Goal: Information Seeking & Learning: Learn about a topic

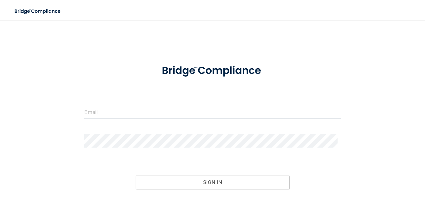
click at [129, 115] on input "email" at bounding box center [212, 112] width 256 height 14
type input "[EMAIL_ADDRESS][PERSON_NAME][DOMAIN_NAME]"
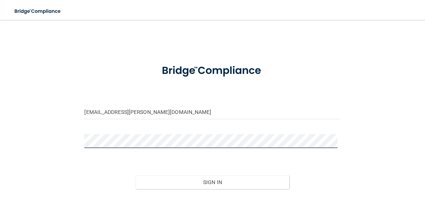
click at [136, 176] on button "Sign In" at bounding box center [213, 183] width 154 height 14
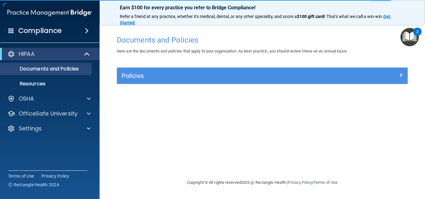
click at [207, 70] on div "Policies" at bounding box center [262, 76] width 291 height 16
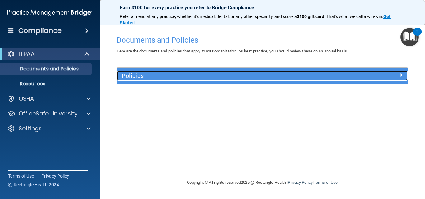
click at [401, 72] on span at bounding box center [401, 74] width 4 height 7
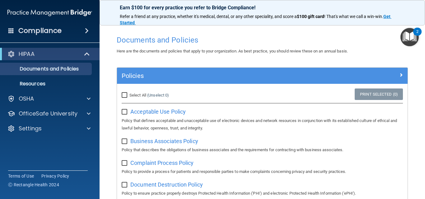
click at [158, 108] on div "Acceptable Use Policy Policy that defines acceptable and unacceptable use of el…" at bounding box center [262, 119] width 281 height 25
click at [158, 109] on span "Acceptable Use Policy" at bounding box center [157, 112] width 55 height 7
click at [62, 58] on div "HIPAA" at bounding box center [50, 54] width 100 height 12
click at [54, 81] on p "Resources" at bounding box center [46, 84] width 85 height 6
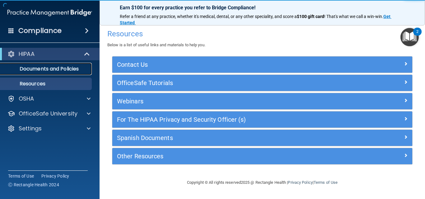
click at [67, 71] on p "Documents and Policies" at bounding box center [46, 69] width 85 height 6
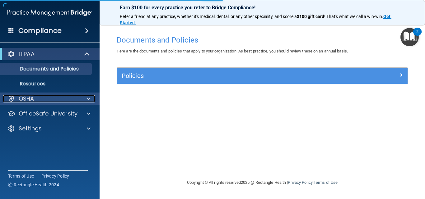
click at [65, 97] on div "OSHA" at bounding box center [41, 98] width 77 height 7
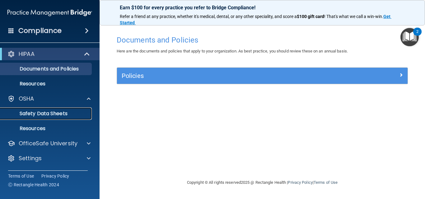
click at [60, 111] on p "Safety Data Sheets" at bounding box center [46, 114] width 85 height 6
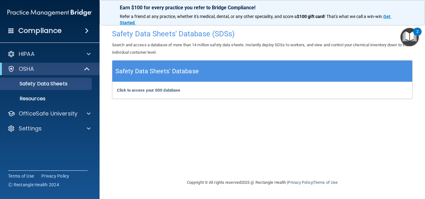
click at [73, 36] on div "Compliance" at bounding box center [50, 31] width 100 height 14
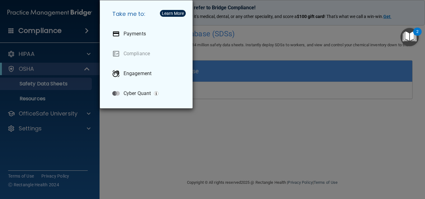
click at [75, 36] on div "Take me to: Payments Compliance Engagement Cyber Quant" at bounding box center [212, 99] width 425 height 199
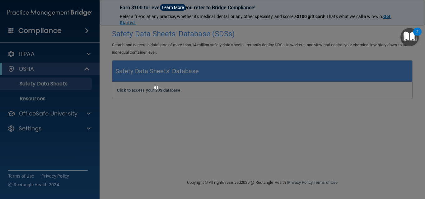
click at [70, 53] on div at bounding box center [212, 99] width 425 height 199
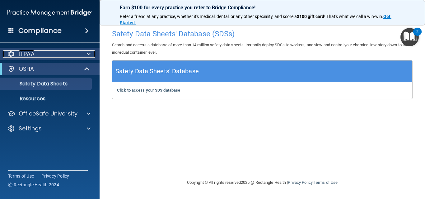
click at [72, 53] on div "HIPAA" at bounding box center [41, 53] width 77 height 7
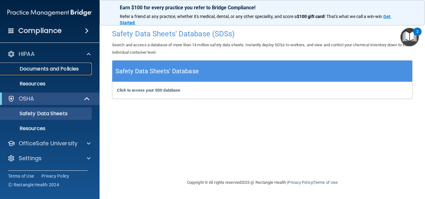
click at [63, 70] on p "Documents and Policies" at bounding box center [46, 69] width 85 height 6
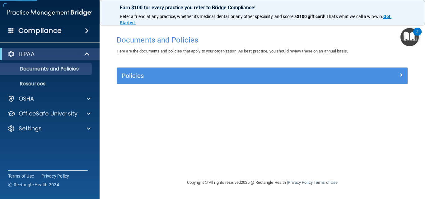
click at [229, 88] on div "Policies Select All (Unselect 0) Unselect All Print Selected (0) Acceptable Use…" at bounding box center [262, 80] width 301 height 24
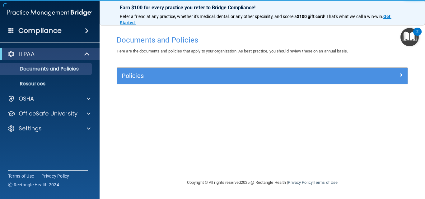
click at [232, 82] on div "Policies" at bounding box center [262, 76] width 291 height 16
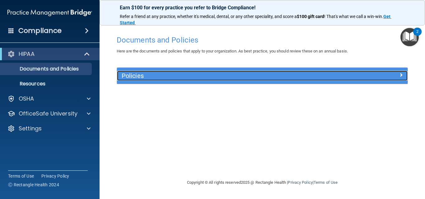
click at [210, 72] on div "Policies" at bounding box center [226, 76] width 218 height 10
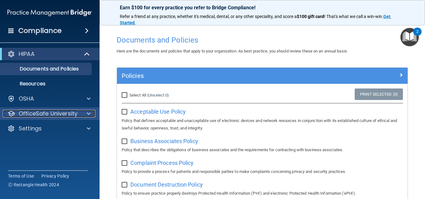
click at [39, 116] on p "OfficeSafe University" at bounding box center [48, 113] width 59 height 7
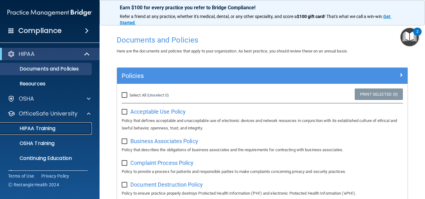
click at [36, 124] on link "HIPAA Training" at bounding box center [43, 129] width 98 height 12
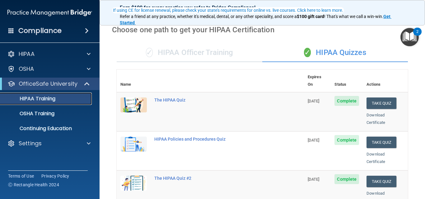
scroll to position [62, 0]
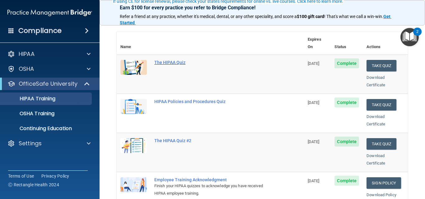
click at [178, 60] on div "The HIPAA Quiz" at bounding box center [213, 62] width 119 height 5
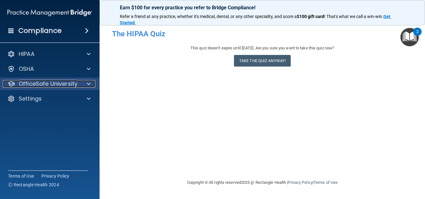
click at [44, 83] on p "OfficeSafe University" at bounding box center [48, 83] width 59 height 7
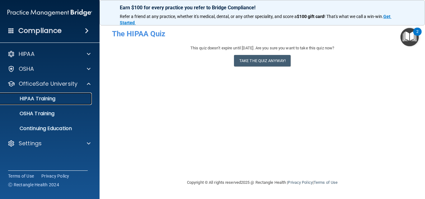
click at [52, 101] on p "HIPAA Training" at bounding box center [29, 99] width 51 height 6
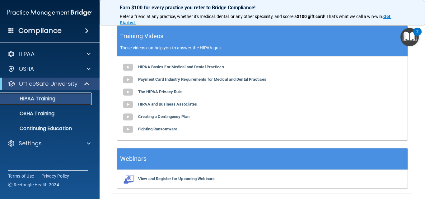
scroll to position [292, 0]
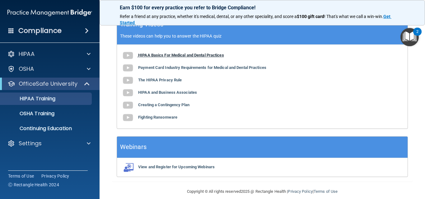
click at [179, 53] on b "HIPAA Basics For Medical and Dental Practices" at bounding box center [181, 55] width 86 height 5
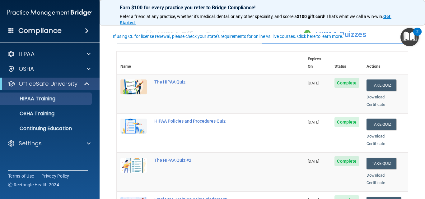
scroll to position [12, 0]
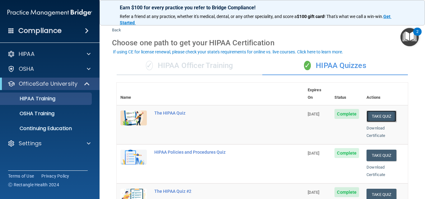
click at [375, 111] on button "Take Quiz" at bounding box center [382, 117] width 30 height 12
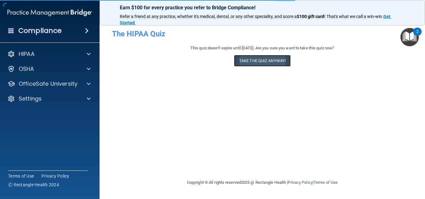
click at [251, 61] on button "Take the quiz anyway!" at bounding box center [262, 61] width 57 height 12
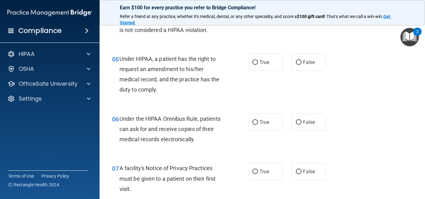
scroll to position [311, 0]
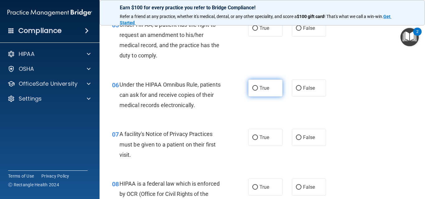
click at [260, 90] on span "True" at bounding box center [265, 88] width 10 height 6
click at [258, 90] on input "True" at bounding box center [255, 88] width 6 height 5
radio input "true"
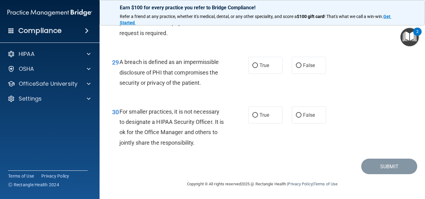
scroll to position [1714, 0]
click at [294, 120] on label "False" at bounding box center [309, 115] width 34 height 17
click at [296, 118] on input "False" at bounding box center [299, 115] width 6 height 5
radio input "true"
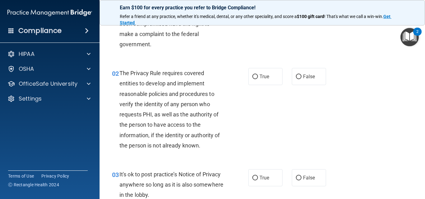
scroll to position [0, 0]
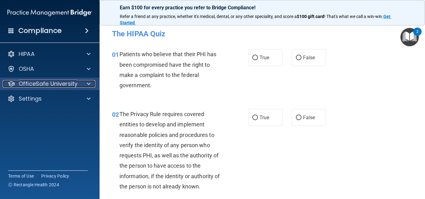
click at [91, 85] on div at bounding box center [88, 83] width 16 height 7
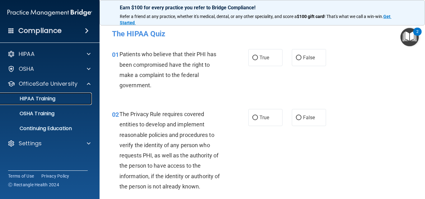
click at [67, 101] on div "HIPAA Training" at bounding box center [46, 99] width 85 height 6
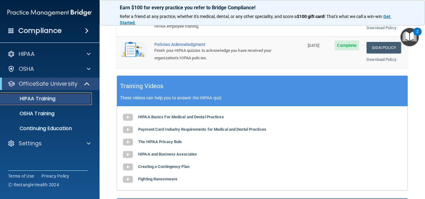
scroll to position [229, 0]
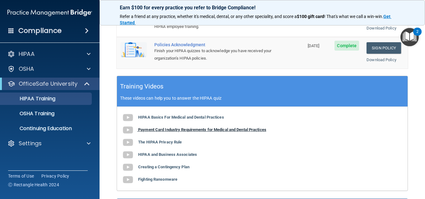
click at [201, 128] on b "Payment Card Industry Requirements for Medical and Dental Practices" at bounding box center [202, 130] width 128 height 5
click at [166, 131] on div "HIPAA Basics For Medical and Dental Practices Payment Card Industry Requirement…" at bounding box center [262, 149] width 291 height 84
click at [167, 140] on b "The HIPAA Privacy Rule" at bounding box center [160, 142] width 44 height 5
click at [179, 165] on b "Creating a Contingency Plan" at bounding box center [163, 167] width 51 height 5
click at [157, 177] on b "Fighting Ransomware" at bounding box center [157, 179] width 39 height 5
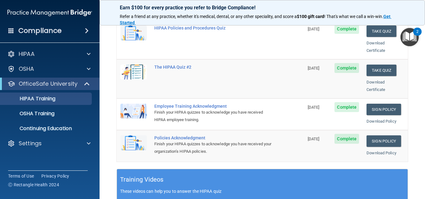
scroll to position [12, 0]
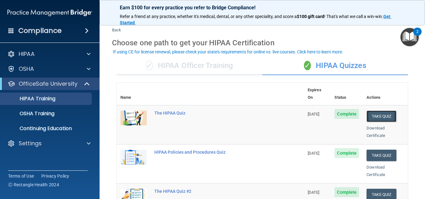
click at [370, 111] on button "Take Quiz" at bounding box center [382, 117] width 30 height 12
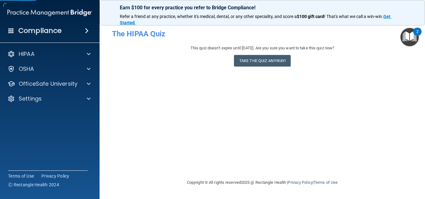
click at [415, 36] on img "Open Resource Center, 2 new notifications" at bounding box center [409, 37] width 18 height 18
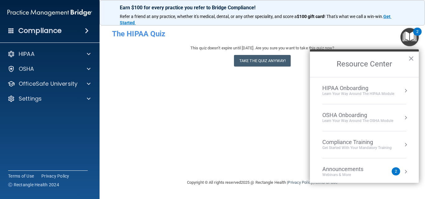
click at [350, 170] on div "Announcements" at bounding box center [349, 169] width 54 height 7
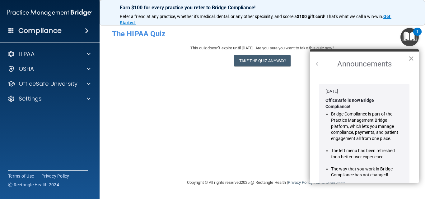
click at [410, 59] on button "×" at bounding box center [411, 59] width 6 height 10
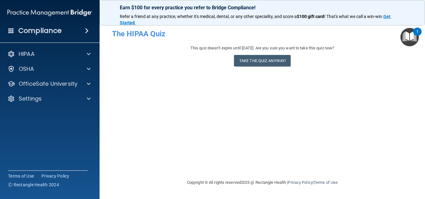
click at [412, 36] on img "Open Resource Center, 1 new notification" at bounding box center [409, 37] width 18 height 18
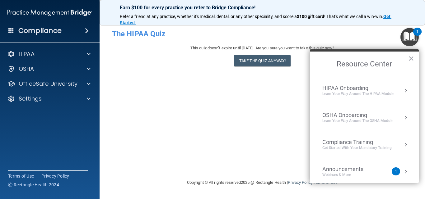
click at [360, 165] on li "Announcements Webinars & More 1" at bounding box center [364, 172] width 84 height 27
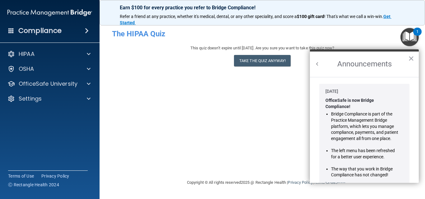
click at [353, 123] on li "Bridge Compliance is part of the Practice Management Bridge platform, which let…" at bounding box center [365, 126] width 68 height 30
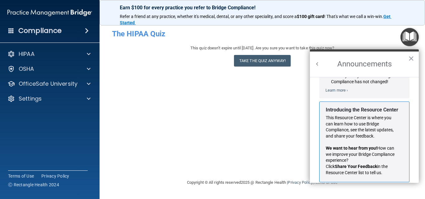
scroll to position [109, 0]
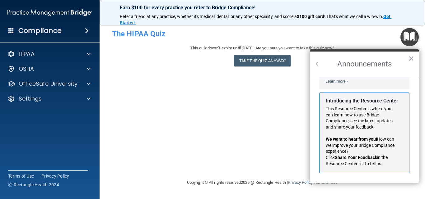
click at [361, 122] on p "This Resource Center is where you can learn how to use Bridge Compliance, see t…" at bounding box center [362, 118] width 73 height 24
click at [321, 64] on h2 "Announcements" at bounding box center [364, 65] width 109 height 26
click at [319, 63] on button "Back to Resource Center Home" at bounding box center [317, 64] width 6 height 6
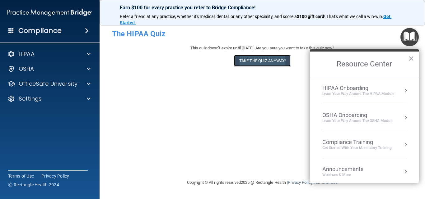
click at [270, 59] on button "Take the quiz anyway!" at bounding box center [262, 61] width 57 height 12
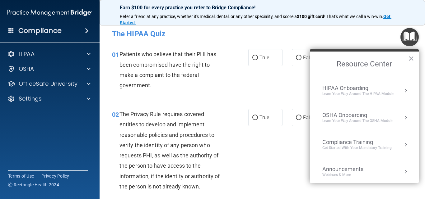
click at [233, 106] on div "02 The Privacy Rule requires covered entities to develop and implement reasonab…" at bounding box center [262, 151] width 310 height 101
click at [414, 58] on button "×" at bounding box center [411, 59] width 6 height 10
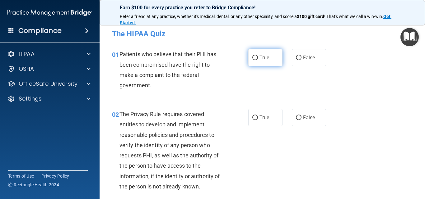
click at [274, 57] on label "True" at bounding box center [265, 57] width 34 height 17
click at [258, 57] on input "True" at bounding box center [255, 58] width 6 height 5
radio input "true"
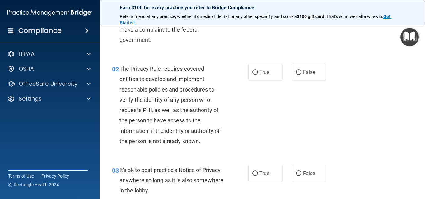
scroll to position [31, 0]
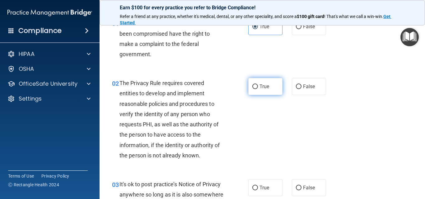
click at [261, 91] on label "True" at bounding box center [265, 86] width 34 height 17
click at [258, 89] on input "True" at bounding box center [255, 87] width 6 height 5
radio input "true"
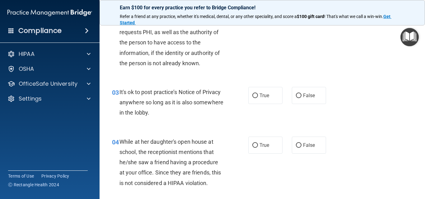
scroll to position [124, 0]
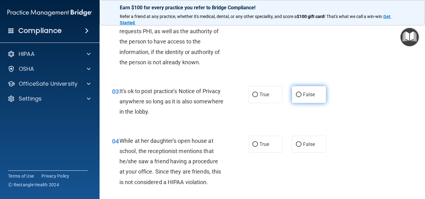
click at [292, 91] on label "False" at bounding box center [309, 94] width 34 height 17
click at [296, 93] on input "False" at bounding box center [299, 95] width 6 height 5
radio input "true"
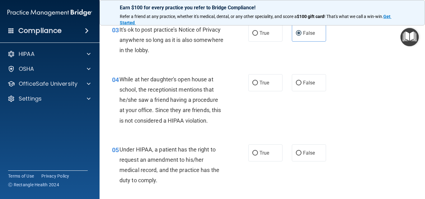
scroll to position [187, 0]
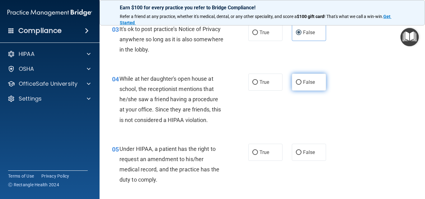
click at [316, 84] on label "False" at bounding box center [309, 82] width 34 height 17
click at [302, 84] on input "False" at bounding box center [299, 82] width 6 height 5
radio input "true"
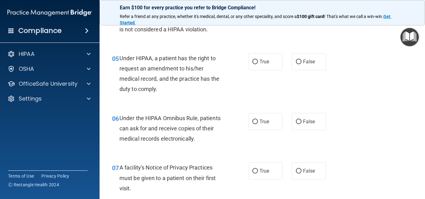
scroll to position [280, 0]
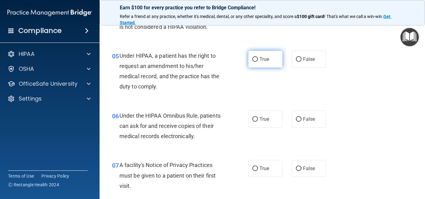
click at [249, 59] on label "True" at bounding box center [265, 59] width 34 height 17
click at [252, 59] on input "True" at bounding box center [255, 59] width 6 height 5
radio input "true"
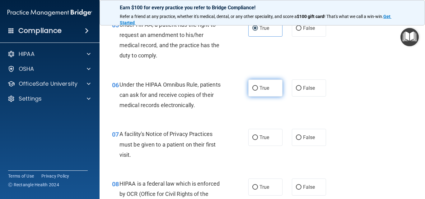
click at [265, 88] on span "True" at bounding box center [265, 88] width 10 height 6
click at [258, 88] on input "True" at bounding box center [255, 88] width 6 height 5
radio input "true"
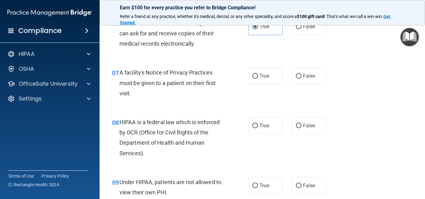
scroll to position [373, 0]
click at [278, 80] on label "True" at bounding box center [265, 75] width 34 height 17
click at [258, 78] on input "True" at bounding box center [255, 75] width 6 height 5
radio input "true"
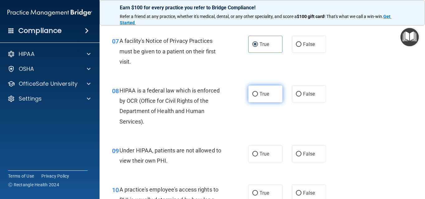
click at [279, 95] on label "True" at bounding box center [265, 94] width 34 height 17
click at [258, 95] on input "True" at bounding box center [255, 94] width 6 height 5
radio input "true"
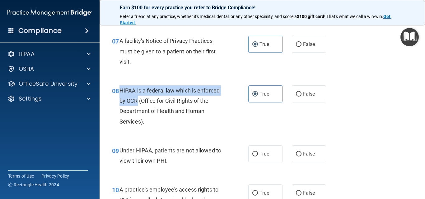
drag, startPoint x: 137, startPoint y: 101, endPoint x: 120, endPoint y: 91, distance: 20.0
click at [120, 91] on span "HIPAA is a federal law which is enforced by OCR (Office for Civil Rights of the…" at bounding box center [169, 106] width 100 height 38
copy span "HIPAA is a federal law which is enforced by OCR"
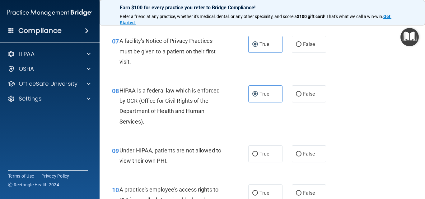
click at [256, 126] on div "08 HIPAA is a federal law which is enforced by OCR (Office for Civil Rights of …" at bounding box center [262, 108] width 310 height 60
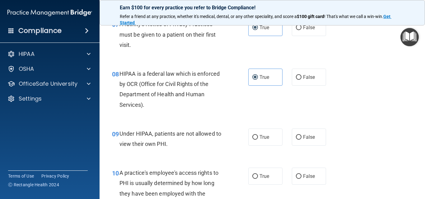
scroll to position [436, 0]
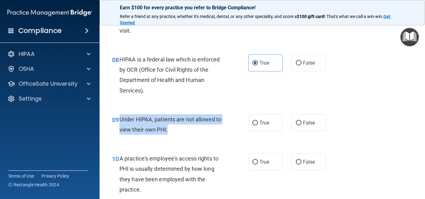
drag, startPoint x: 171, startPoint y: 129, endPoint x: 119, endPoint y: 114, distance: 54.5
click at [119, 115] on div "Under HIPAA, patients are not allowed to view their own PHI." at bounding box center [173, 125] width 109 height 21
copy span "Under HIPAA, patients are not allowed to view their own PHI."
click at [298, 125] on input "False" at bounding box center [299, 123] width 6 height 5
radio input "true"
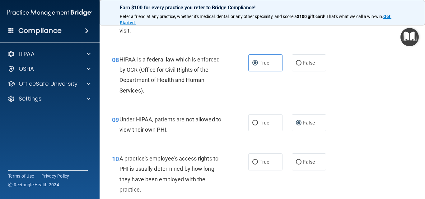
click at [362, 123] on div "09 Under HIPAA, patients are not allowed to view their own PHI. True False" at bounding box center [262, 126] width 310 height 39
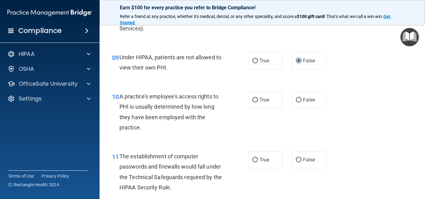
scroll to position [529, 0]
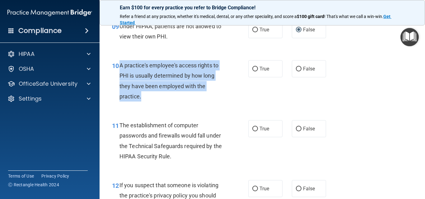
drag, startPoint x: 144, startPoint y: 94, endPoint x: 123, endPoint y: 68, distance: 33.6
click at [121, 66] on div "A practice's employee's access rights to PHI is usually determined by how long …" at bounding box center [173, 80] width 109 height 41
copy span "A practice's employee's access rights to PHI is usually determined by how long …"
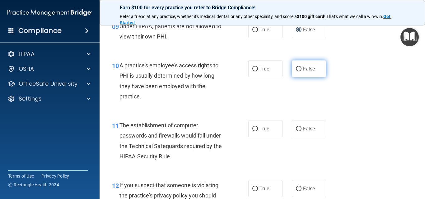
click at [298, 72] on label "False" at bounding box center [309, 68] width 34 height 17
click at [298, 72] on input "False" at bounding box center [299, 69] width 6 height 5
radio input "true"
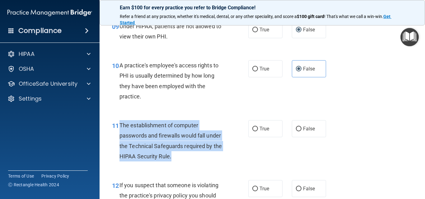
drag, startPoint x: 177, startPoint y: 158, endPoint x: 120, endPoint y: 122, distance: 67.2
click at [120, 122] on div "The establishment of computer passwords and firewalls would fall under the Tech…" at bounding box center [173, 140] width 109 height 41
copy span "The establishment of computer passwords and firewalls would fall under the Tech…"
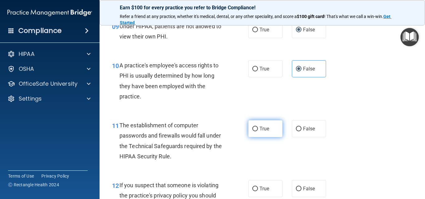
click at [256, 125] on label "True" at bounding box center [265, 128] width 34 height 17
click at [256, 127] on input "True" at bounding box center [255, 129] width 6 height 5
radio input "true"
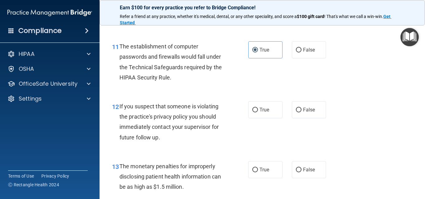
scroll to position [622, 0]
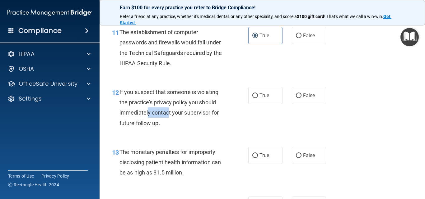
drag, startPoint x: 169, startPoint y: 118, endPoint x: 147, endPoint y: 111, distance: 23.2
click at [147, 111] on div "If you suspect that someone is violating the practice's privacy policy you shou…" at bounding box center [173, 107] width 109 height 41
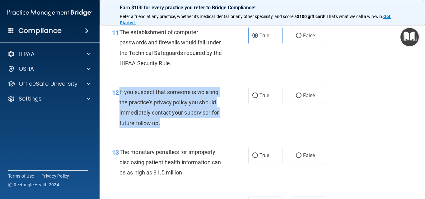
drag, startPoint x: 173, startPoint y: 124, endPoint x: 124, endPoint y: 94, distance: 57.0
click at [121, 93] on div "If you suspect that someone is violating the practice's privacy policy you shou…" at bounding box center [173, 107] width 109 height 41
copy span "f you suspect that someone is violating the practice's privacy policy you shoul…"
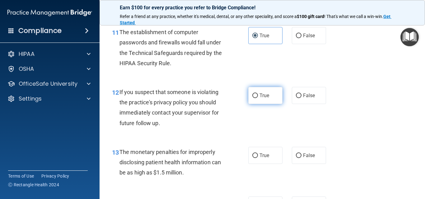
click at [265, 99] on label "True" at bounding box center [265, 95] width 34 height 17
click at [258, 98] on input "True" at bounding box center [255, 96] width 6 height 5
radio input "true"
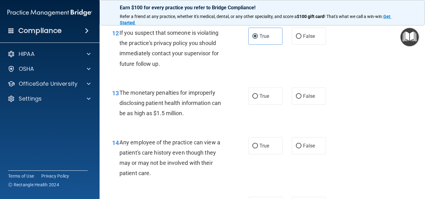
scroll to position [685, 0]
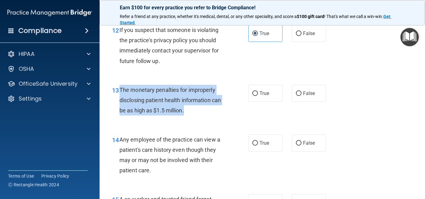
drag, startPoint x: 199, startPoint y: 110, endPoint x: 122, endPoint y: 90, distance: 80.2
click at [120, 89] on div "The monetary penalties for improperly disclosing patient health information can…" at bounding box center [173, 100] width 109 height 31
copy span "The monetary penalties for improperly disclosing patient health information can…"
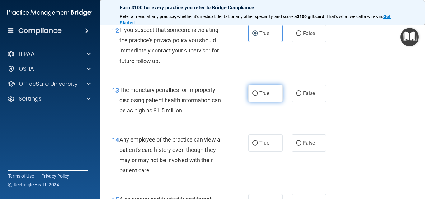
click at [255, 89] on label "True" at bounding box center [265, 93] width 34 height 17
click at [255, 91] on input "True" at bounding box center [255, 93] width 6 height 5
radio input "true"
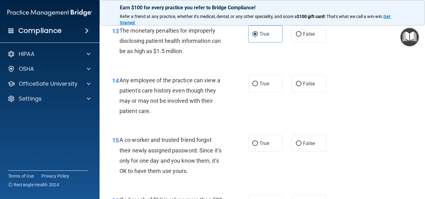
scroll to position [747, 0]
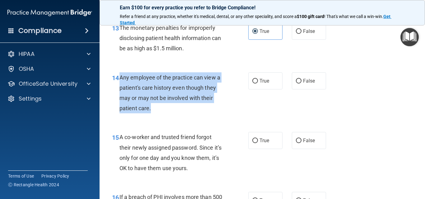
drag, startPoint x: 159, startPoint y: 110, endPoint x: 120, endPoint y: 79, distance: 50.1
click at [120, 79] on div "Any employee of the practice can view a patient's care history even though they…" at bounding box center [173, 93] width 109 height 41
copy span "Any employee of the practice can view a patient's care history even though they…"
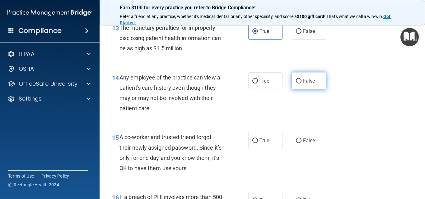
click at [299, 84] on label "False" at bounding box center [309, 81] width 34 height 17
click at [299, 84] on input "False" at bounding box center [299, 81] width 6 height 5
radio input "true"
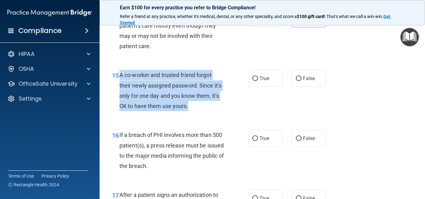
drag, startPoint x: 190, startPoint y: 107, endPoint x: 120, endPoint y: 76, distance: 76.9
click at [120, 76] on div "A co-worker and trusted friend forgot their newly assigned password. Since it’s…" at bounding box center [173, 90] width 109 height 41
copy span "A co-worker and trusted friend forgot their newly assigned password. Since it’s…"
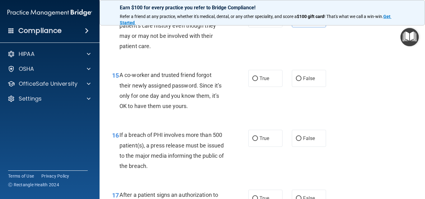
click at [200, 115] on div "15 A co-worker and trusted friend forgot their newly assigned password. Since i…" at bounding box center [262, 92] width 310 height 60
click at [300, 84] on label "False" at bounding box center [309, 78] width 34 height 17
click at [300, 81] on input "False" at bounding box center [299, 79] width 6 height 5
radio input "true"
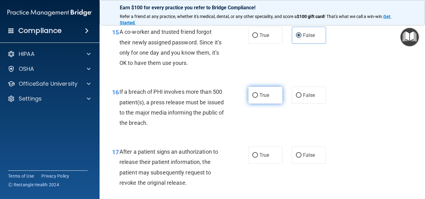
scroll to position [871, 0]
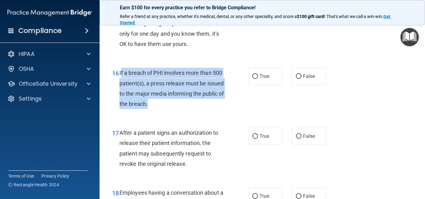
drag, startPoint x: 172, startPoint y: 104, endPoint x: 122, endPoint y: 73, distance: 59.3
click at [122, 73] on div "If a breach of PHI involves more than 500 patient(s), a press release must be i…" at bounding box center [173, 88] width 109 height 41
click at [121, 73] on span "If a breach of PHI involves more than 500 patient(s), a press release must be i…" at bounding box center [171, 89] width 104 height 38
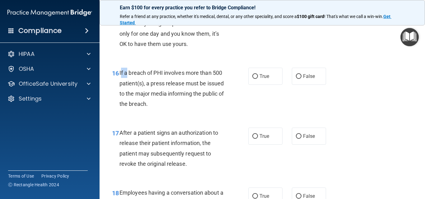
drag, startPoint x: 120, startPoint y: 72, endPoint x: 126, endPoint y: 74, distance: 6.6
click at [126, 74] on span "If a breach of PHI involves more than 500 patient(s), a press release must be i…" at bounding box center [171, 89] width 104 height 38
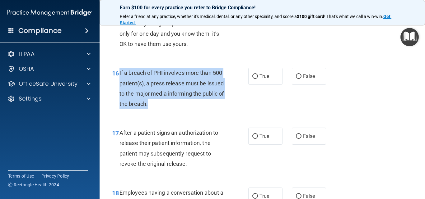
drag, startPoint x: 119, startPoint y: 73, endPoint x: 175, endPoint y: 102, distance: 62.9
click at [175, 102] on div "16 If a breach of PHI involves more than 500 patient(s), a press release must b…" at bounding box center [180, 90] width 155 height 44
copy div "If a breach of PHI involves more than 500 patient(s), a press release must be i…"
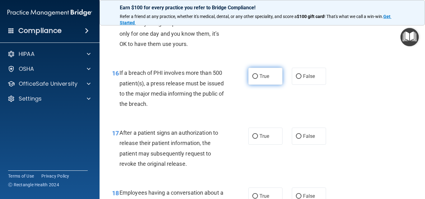
click at [249, 74] on label "True" at bounding box center [265, 76] width 34 height 17
click at [252, 74] on input "True" at bounding box center [255, 76] width 6 height 5
radio input "true"
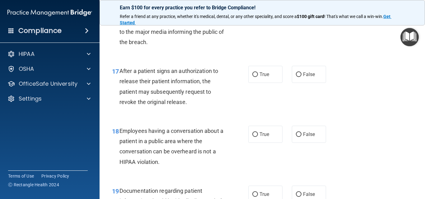
scroll to position [934, 0]
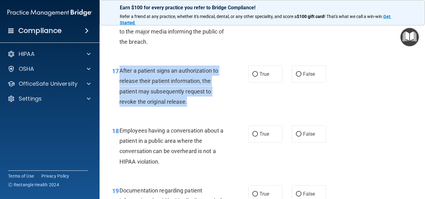
drag, startPoint x: 199, startPoint y: 103, endPoint x: 121, endPoint y: 66, distance: 86.2
click at [121, 66] on div "After a patient signs an authorization to release their patient information, th…" at bounding box center [173, 86] width 109 height 41
copy span "After a patient signs an authorization to release their patient information, th…"
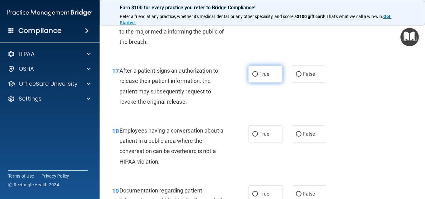
click at [257, 75] on label "True" at bounding box center [265, 74] width 34 height 17
click at [257, 75] on input "True" at bounding box center [255, 74] width 6 height 5
radio input "true"
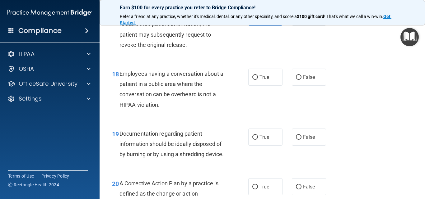
scroll to position [996, 0]
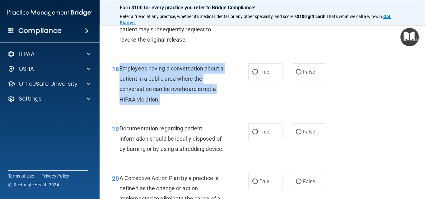
drag, startPoint x: 169, startPoint y: 101, endPoint x: 120, endPoint y: 67, distance: 59.6
click at [120, 67] on div "Employees having a conversation about a patient in a public area where the conv…" at bounding box center [173, 83] width 109 height 41
click at [296, 74] on input "False" at bounding box center [299, 72] width 6 height 5
radio input "true"
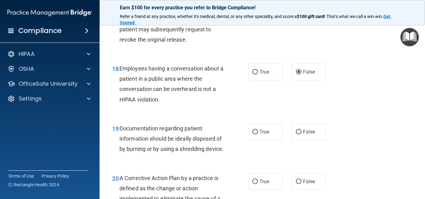
click at [320, 98] on div "18 Employees having a conversation about a patient in a public area where the c…" at bounding box center [262, 86] width 310 height 60
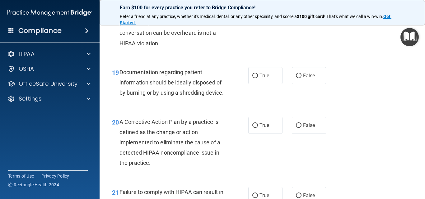
scroll to position [1058, 0]
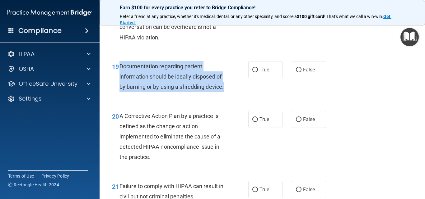
drag, startPoint x: 151, startPoint y: 101, endPoint x: 121, endPoint y: 67, distance: 45.4
click at [121, 67] on div "Documentation regarding patient information should be ideally disposed of by bu…" at bounding box center [173, 76] width 109 height 31
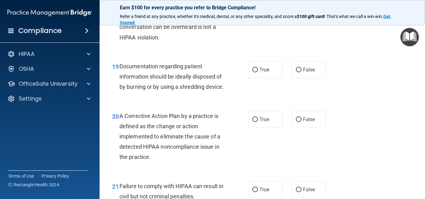
click at [174, 103] on div "19 Documentation regarding patient information should be ideally disposed of by…" at bounding box center [262, 79] width 310 height 50
click at [266, 74] on label "True" at bounding box center [265, 69] width 34 height 17
click at [258, 73] on input "True" at bounding box center [255, 70] width 6 height 5
radio input "true"
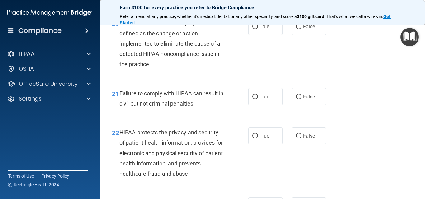
scroll to position [1151, 0]
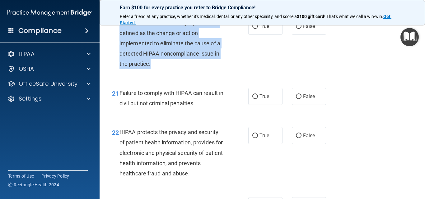
drag, startPoint x: 157, startPoint y: 76, endPoint x: 120, endPoint y: 33, distance: 57.0
click at [120, 33] on div "A Corrective Action Plan by a practice is defined as the change or action imple…" at bounding box center [173, 44] width 109 height 52
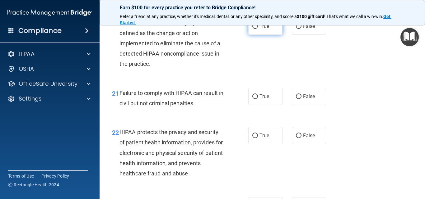
click at [260, 29] on span "True" at bounding box center [265, 26] width 10 height 6
click at [258, 29] on input "True" at bounding box center [255, 26] width 6 height 5
radio input "true"
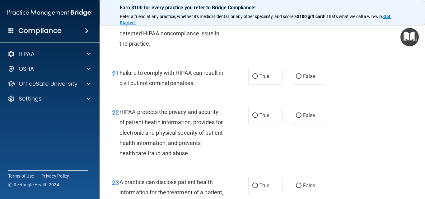
scroll to position [1182, 0]
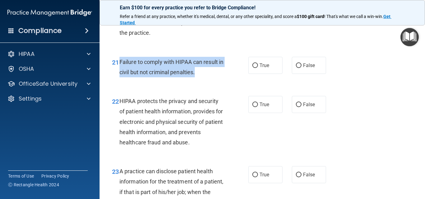
drag, startPoint x: 205, startPoint y: 83, endPoint x: 119, endPoint y: 71, distance: 86.7
click at [119, 71] on div "21 Failure to comply with HIPAA can result in civil but not criminal penalties." at bounding box center [180, 69] width 155 height 24
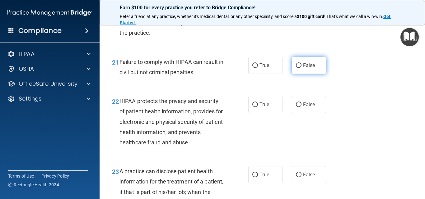
click at [292, 74] on label "False" at bounding box center [309, 65] width 34 height 17
click at [296, 68] on input "False" at bounding box center [299, 65] width 6 height 5
radio input "true"
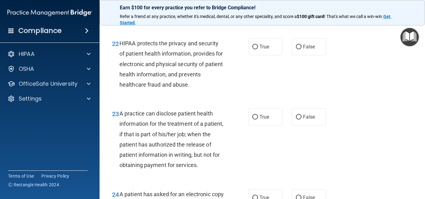
scroll to position [1245, 0]
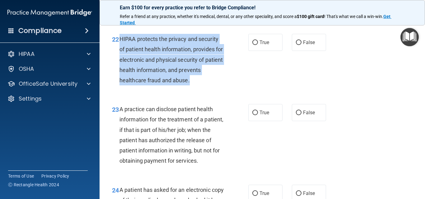
drag, startPoint x: 194, startPoint y: 91, endPoint x: 120, endPoint y: 45, distance: 87.2
click at [120, 45] on div "HIPAA protects the privacy and security of patient health information, provides…" at bounding box center [173, 60] width 109 height 52
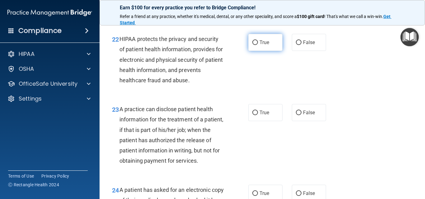
click at [255, 46] on label "True" at bounding box center [265, 42] width 34 height 17
click at [255, 45] on input "True" at bounding box center [255, 42] width 6 height 5
radio input "true"
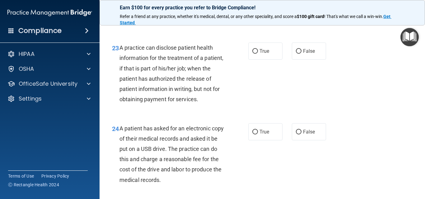
scroll to position [1307, 0]
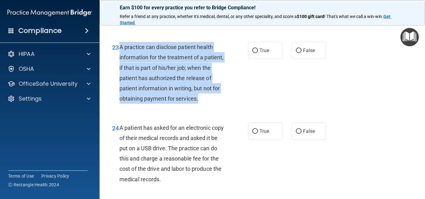
drag, startPoint x: 156, startPoint y: 118, endPoint x: 120, endPoint y: 58, distance: 69.8
click at [120, 58] on div "A practice can disclose patient health information for the treatment of a patie…" at bounding box center [173, 73] width 109 height 62
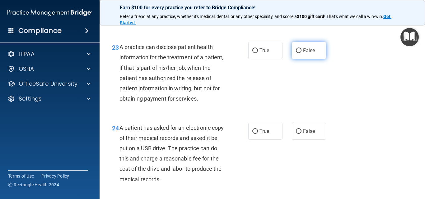
click at [295, 57] on label "False" at bounding box center [309, 50] width 34 height 17
click at [296, 53] on input "False" at bounding box center [299, 51] width 6 height 5
radio input "true"
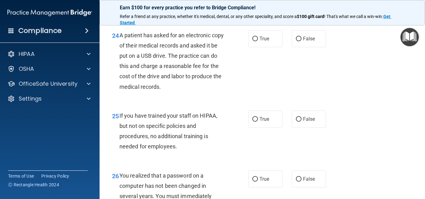
scroll to position [1400, 0]
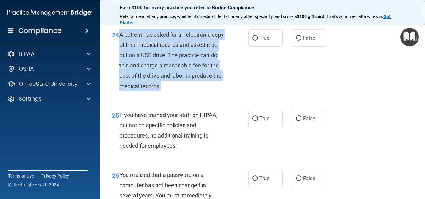
drag, startPoint x: 198, startPoint y: 104, endPoint x: 121, endPoint y: 55, distance: 91.5
click at [120, 54] on div "A patient has asked for an electronic copy of their medical records and asked i…" at bounding box center [173, 61] width 109 height 62
click at [252, 95] on div "24 A patient has asked for an electronic copy of their medical records and aske…" at bounding box center [180, 62] width 155 height 65
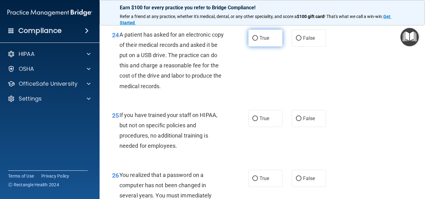
click at [252, 47] on label "True" at bounding box center [265, 38] width 34 height 17
click at [252, 41] on input "True" at bounding box center [255, 38] width 6 height 5
radio input "true"
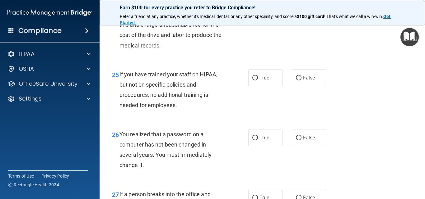
scroll to position [1494, 0]
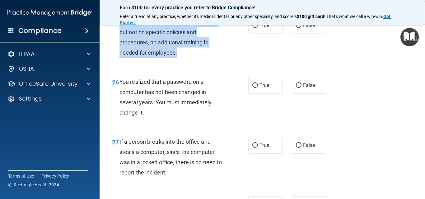
drag, startPoint x: 177, startPoint y: 73, endPoint x: 120, endPoint y: 43, distance: 64.9
click at [120, 43] on div "If you have trained your staff on HIPAA, but not on specific policies and proce…" at bounding box center [173, 37] width 109 height 41
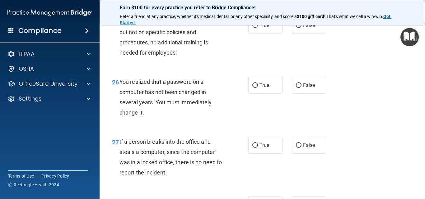
drag, startPoint x: 264, startPoint y: 61, endPoint x: 312, endPoint y: 63, distance: 48.3
click at [264, 61] on div "25 If you have trained your staff on HIPAA, but not on specific policies and pr…" at bounding box center [262, 39] width 310 height 60
click at [311, 34] on label "False" at bounding box center [309, 25] width 34 height 17
click at [302, 28] on input "False" at bounding box center [299, 25] width 6 height 5
radio input "true"
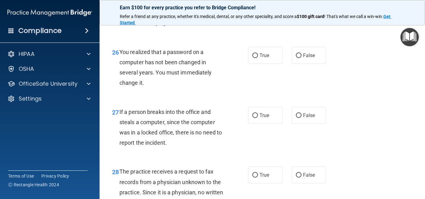
scroll to position [1528, 0]
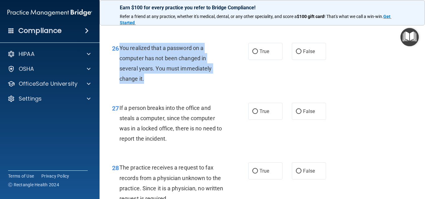
drag, startPoint x: 152, startPoint y: 99, endPoint x: 120, endPoint y: 66, distance: 45.6
click at [120, 66] on div "You realized that a password on a computer has not been changed in several year…" at bounding box center [173, 63] width 109 height 41
click at [213, 84] on div "You realized that a password on a computer has not been changed in several year…" at bounding box center [173, 63] width 109 height 41
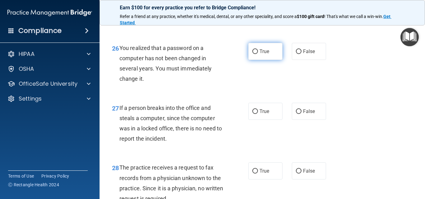
click at [256, 60] on label "True" at bounding box center [265, 51] width 34 height 17
click at [256, 54] on input "True" at bounding box center [255, 51] width 6 height 5
radio input "true"
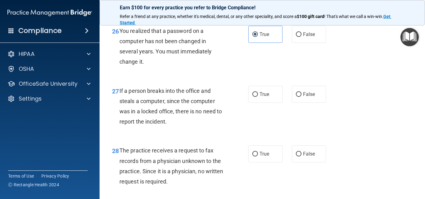
scroll to position [1559, 0]
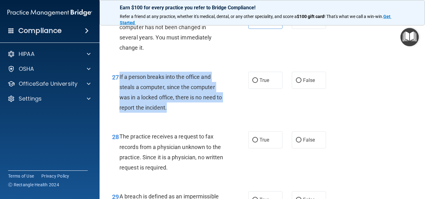
drag, startPoint x: 179, startPoint y: 125, endPoint x: 120, endPoint y: 97, distance: 65.4
click at [120, 97] on div "If a person breaks into the office and steals a computer, since the computer wa…" at bounding box center [173, 92] width 109 height 41
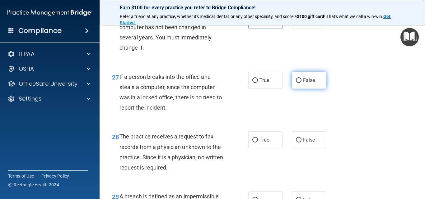
click at [303, 89] on label "False" at bounding box center [309, 80] width 34 height 17
click at [302, 83] on input "False" at bounding box center [299, 80] width 6 height 5
radio input "true"
click at [238, 64] on div "26 You realized that a password on a computer has not been changed in several y…" at bounding box center [262, 34] width 310 height 60
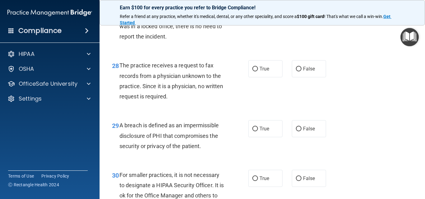
scroll to position [1652, 0]
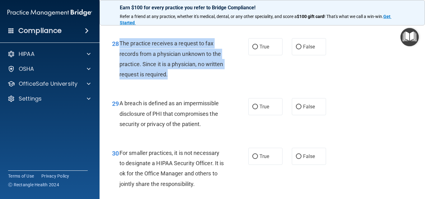
drag, startPoint x: 194, startPoint y: 94, endPoint x: 121, endPoint y: 61, distance: 80.5
click at [121, 61] on div "The practice receives a request to fax records from a physician unknown to the …" at bounding box center [173, 58] width 109 height 41
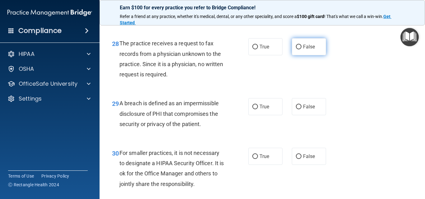
click at [292, 55] on label "False" at bounding box center [309, 46] width 34 height 17
click at [296, 49] on input "False" at bounding box center [299, 47] width 6 height 5
radio input "true"
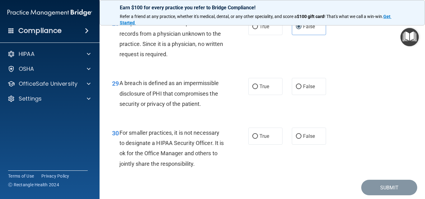
scroll to position [1683, 0]
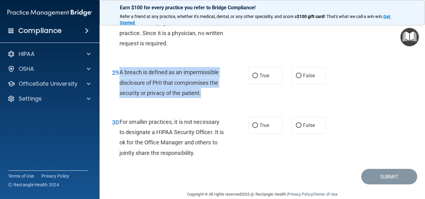
drag, startPoint x: 208, startPoint y: 115, endPoint x: 120, endPoint y: 93, distance: 89.7
click at [120, 93] on div "A breach is defined as an impermissible disclosure of PHI that compromises the …" at bounding box center [173, 82] width 109 height 31
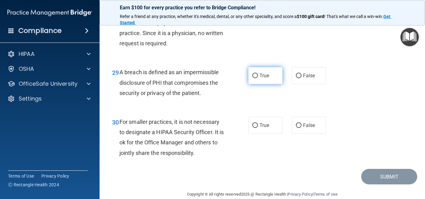
click at [249, 84] on label "True" at bounding box center [265, 75] width 34 height 17
click at [252, 78] on input "True" at bounding box center [255, 76] width 6 height 5
radio input "true"
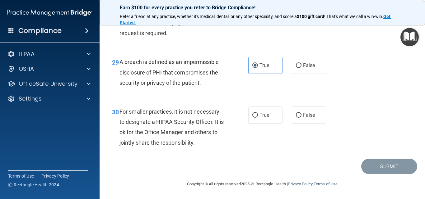
scroll to position [1714, 0]
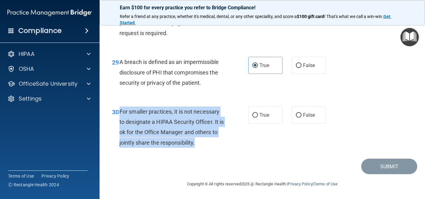
drag, startPoint x: 206, startPoint y: 145, endPoint x: 118, endPoint y: 111, distance: 94.4
click at [118, 111] on div "30 For smaller practices, it is not necessary to designate a HIPAA Security Off…" at bounding box center [180, 129] width 155 height 44
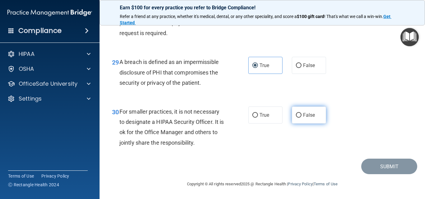
click at [305, 113] on span "False" at bounding box center [309, 115] width 12 height 6
click at [302, 113] on input "False" at bounding box center [299, 115] width 6 height 5
radio input "true"
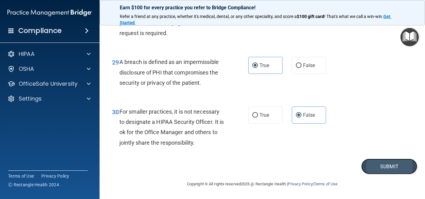
click at [394, 171] on button "Submit" at bounding box center [389, 167] width 56 height 16
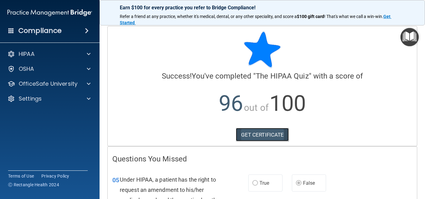
click at [279, 130] on link "GET CERTIFICATE" at bounding box center [262, 135] width 53 height 14
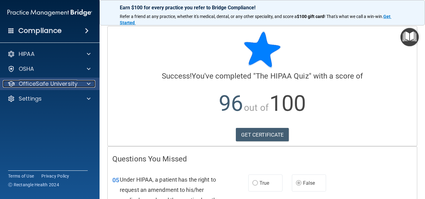
click at [84, 83] on div at bounding box center [88, 83] width 16 height 7
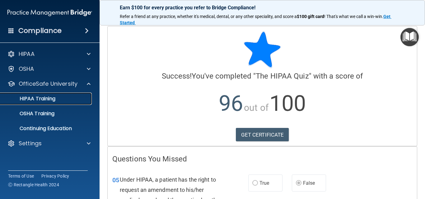
click at [55, 101] on p "HIPAA Training" at bounding box center [29, 99] width 51 height 6
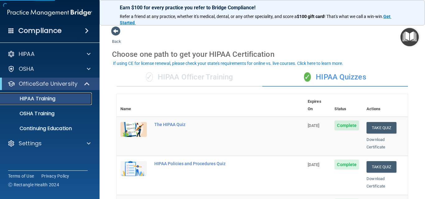
scroll to position [31, 0]
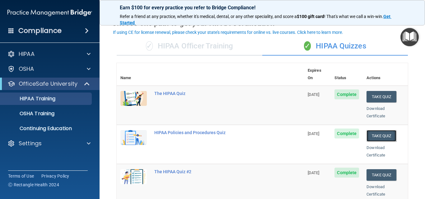
click at [373, 130] on button "Take Quiz" at bounding box center [382, 136] width 30 height 12
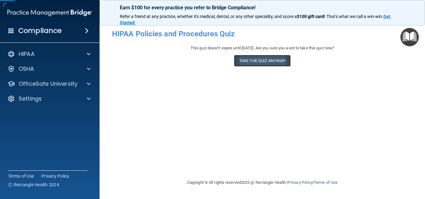
click at [260, 58] on button "Take the quiz anyway!" at bounding box center [262, 61] width 57 height 12
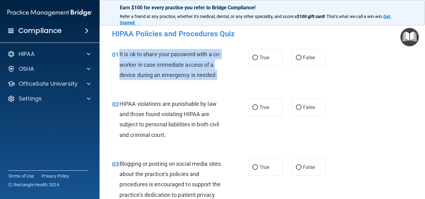
drag, startPoint x: 222, startPoint y: 75, endPoint x: 119, endPoint y: 57, distance: 104.7
click at [119, 57] on div "It is ok to share your password with a co-worker in case immediate access of a …" at bounding box center [173, 64] width 109 height 31
click at [240, 73] on div "01 It is ok to share your password with a co-worker in case immediate access of…" at bounding box center [180, 66] width 155 height 34
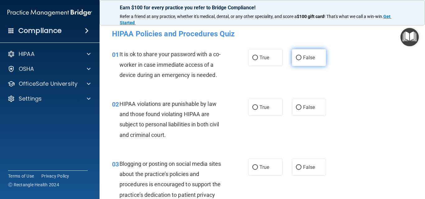
click at [304, 62] on label "False" at bounding box center [309, 57] width 34 height 17
click at [302, 60] on input "False" at bounding box center [299, 58] width 6 height 5
radio input "true"
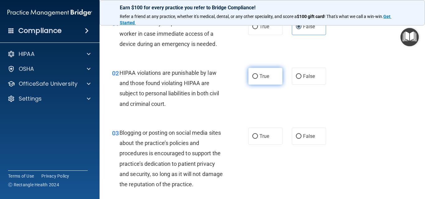
click at [253, 80] on label "True" at bounding box center [265, 76] width 34 height 17
click at [253, 79] on input "True" at bounding box center [255, 76] width 6 height 5
radio input "true"
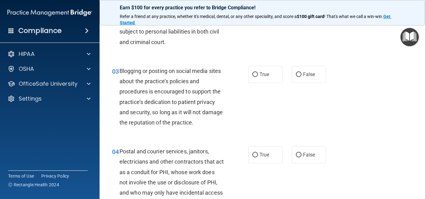
scroll to position [93, 0]
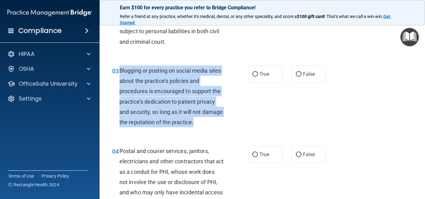
drag, startPoint x: 218, startPoint y: 123, endPoint x: 119, endPoint y: 69, distance: 111.8
click at [119, 69] on div "Blogging or posting on social media sites about the practice’s policies and pro…" at bounding box center [173, 97] width 109 height 62
click at [249, 84] on div "03 Blogging or posting on social media sites about the practice’s policies and …" at bounding box center [180, 98] width 155 height 65
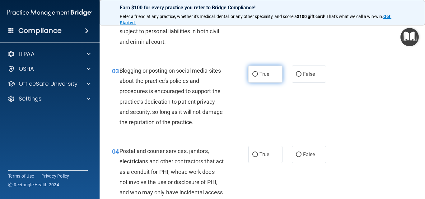
click at [252, 73] on input "True" at bounding box center [255, 74] width 6 height 5
radio input "true"
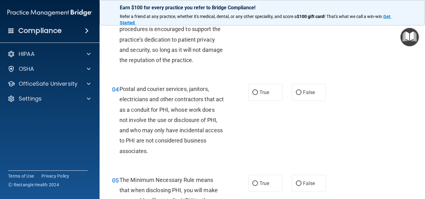
scroll to position [187, 0]
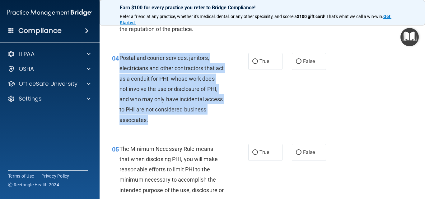
drag, startPoint x: 176, startPoint y: 120, endPoint x: 121, endPoint y: 58, distance: 82.9
click at [121, 58] on div "Postal and courier services, janitors, electricians and other contractors that …" at bounding box center [173, 89] width 109 height 73
click at [233, 119] on div "04 Postal and courier services, janitors, electricians and other contractors th…" at bounding box center [180, 91] width 155 height 76
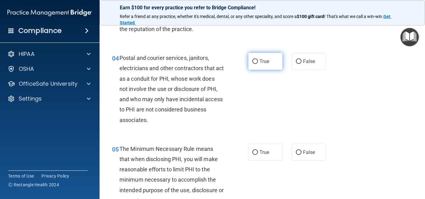
click at [260, 63] on span "True" at bounding box center [265, 62] width 10 height 6
click at [258, 63] on input "True" at bounding box center [255, 61] width 6 height 5
radio input "true"
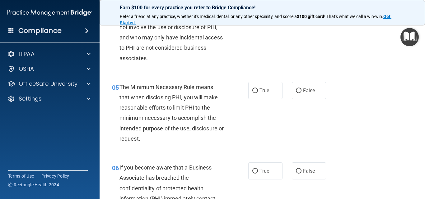
scroll to position [249, 0]
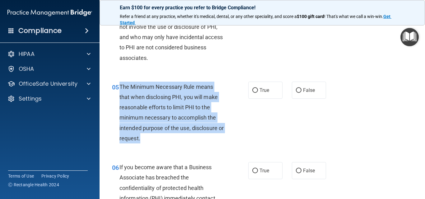
drag, startPoint x: 155, startPoint y: 138, endPoint x: 120, endPoint y: 85, distance: 63.3
click at [120, 85] on div "The Minimum Necessary Rule means that when disclosing PHI, you will make reason…" at bounding box center [173, 113] width 109 height 62
click at [180, 146] on div "05 The Minimum Necessary Rule means that when disclosing PHI, you will make rea…" at bounding box center [180, 114] width 155 height 65
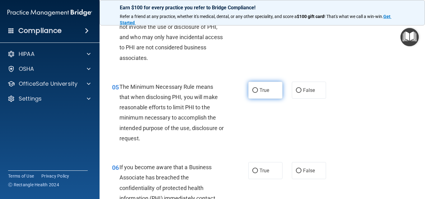
click at [265, 90] on span "True" at bounding box center [265, 90] width 10 height 6
click at [258, 90] on input "True" at bounding box center [255, 90] width 6 height 5
radio input "true"
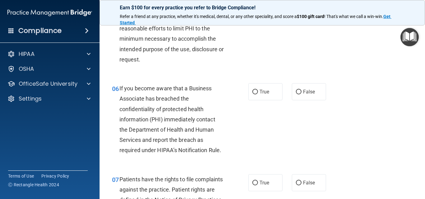
scroll to position [342, 0]
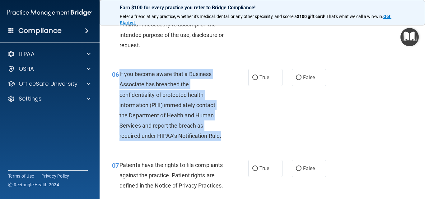
drag, startPoint x: 222, startPoint y: 134, endPoint x: 119, endPoint y: 74, distance: 118.9
click at [119, 74] on div "If you become aware that a Business Associate has breached the confidentiality …" at bounding box center [173, 105] width 109 height 73
click at [244, 103] on div "06 If you become aware that a Business Associate has breached the confidentiali…" at bounding box center [180, 107] width 155 height 76
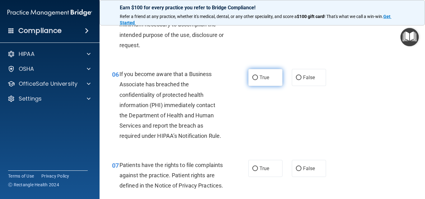
click at [260, 78] on span "True" at bounding box center [265, 78] width 10 height 6
click at [258, 78] on input "True" at bounding box center [255, 78] width 6 height 5
radio input "true"
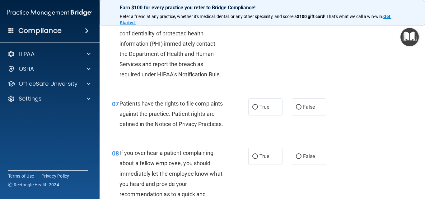
scroll to position [405, 0]
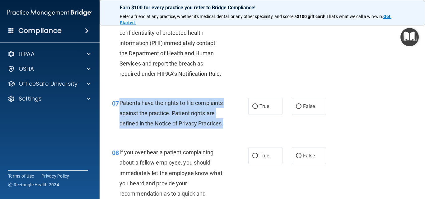
drag, startPoint x: 175, startPoint y: 136, endPoint x: 120, endPoint y: 102, distance: 64.5
click at [120, 102] on div "Patients have the rights to file complaints against the practice. Patient right…" at bounding box center [173, 113] width 109 height 31
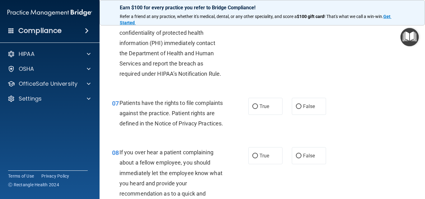
click at [235, 93] on div "07 Patients have the rights to file complaints against the practice. Patient ri…" at bounding box center [262, 115] width 310 height 50
click at [252, 107] on input "True" at bounding box center [255, 107] width 6 height 5
radio input "true"
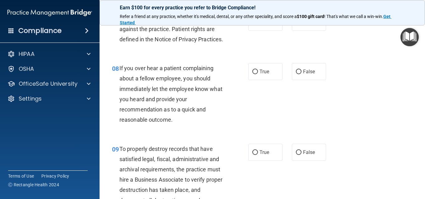
scroll to position [498, 0]
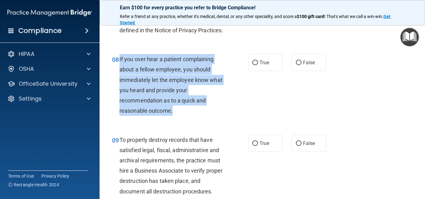
drag, startPoint x: 178, startPoint y: 121, endPoint x: 119, endPoint y: 71, distance: 76.9
click at [119, 71] on div "If you over hear a patient complaining about a fellow employee, you should imme…" at bounding box center [173, 85] width 109 height 62
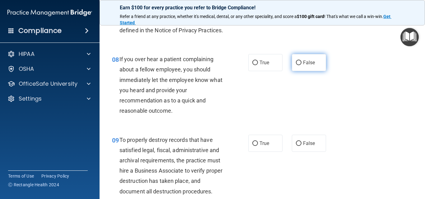
click at [303, 66] on span "False" at bounding box center [309, 63] width 12 height 6
click at [302, 65] on input "False" at bounding box center [299, 63] width 6 height 5
radio input "true"
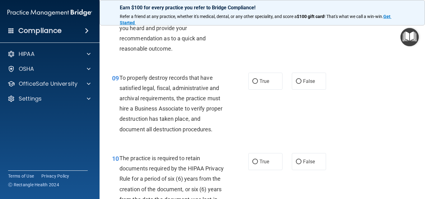
scroll to position [591, 0]
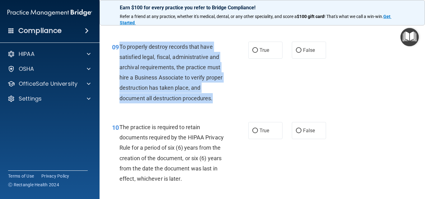
drag, startPoint x: 221, startPoint y: 107, endPoint x: 119, endPoint y: 57, distance: 113.0
click at [119, 57] on div "To properly destroy records that have satisfied legal, fiscal, administrative a…" at bounding box center [173, 73] width 109 height 62
click at [249, 99] on div "09 To properly destroy records that have satisfied legal, fiscal, administrativ…" at bounding box center [180, 74] width 155 height 65
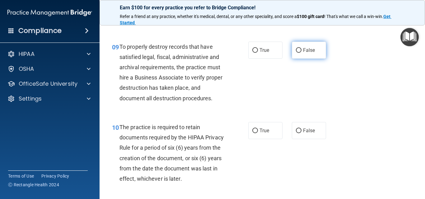
click at [315, 59] on label "False" at bounding box center [309, 50] width 34 height 17
click at [302, 53] on input "False" at bounding box center [299, 50] width 6 height 5
radio input "true"
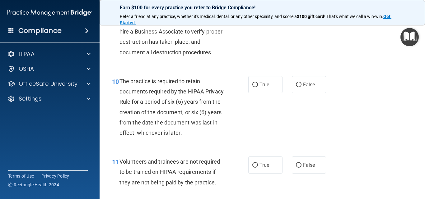
scroll to position [653, 0]
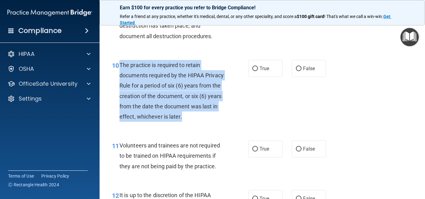
drag, startPoint x: 213, startPoint y: 125, endPoint x: 121, endPoint y: 75, distance: 104.6
click at [121, 75] on div "The practice is required to retain documents required by the HIPAA Privacy Rule…" at bounding box center [173, 91] width 109 height 62
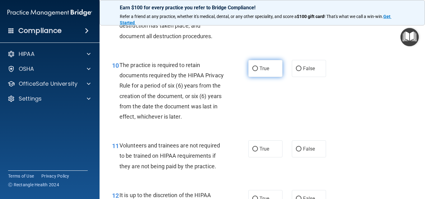
click at [257, 77] on label "True" at bounding box center [265, 68] width 34 height 17
click at [257, 71] on input "True" at bounding box center [255, 69] width 6 height 5
radio input "true"
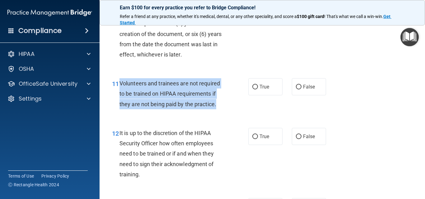
drag, startPoint x: 218, startPoint y: 116, endPoint x: 119, endPoint y: 96, distance: 100.7
click at [119, 96] on div "Volunteers and trainees are not required to be trained on HIPAA requirements if…" at bounding box center [173, 93] width 109 height 31
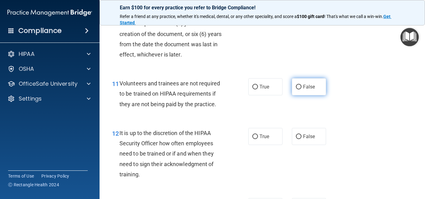
click at [295, 93] on label "False" at bounding box center [309, 86] width 34 height 17
click at [296, 90] on input "False" at bounding box center [299, 87] width 6 height 5
radio input "true"
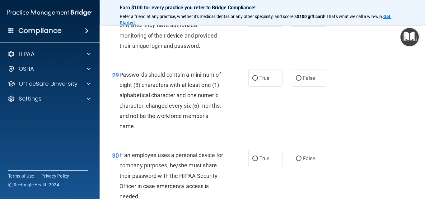
scroll to position [1880, 0]
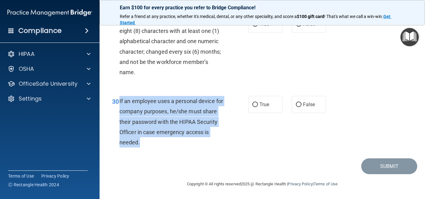
drag, startPoint x: 170, startPoint y: 142, endPoint x: 119, endPoint y: 99, distance: 67.1
click at [119, 99] on div "If an employee uses a personal device for company purposes, he/she must share t…" at bounding box center [173, 122] width 109 height 52
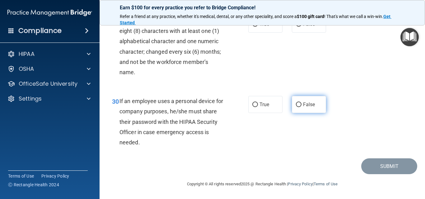
click at [299, 111] on label "False" at bounding box center [309, 104] width 34 height 17
click at [299, 107] on input "False" at bounding box center [299, 105] width 6 height 5
radio input "true"
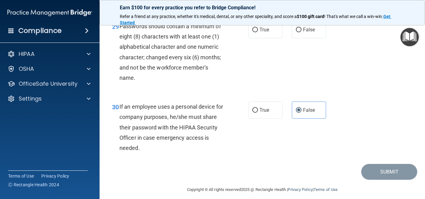
scroll to position [1817, 0]
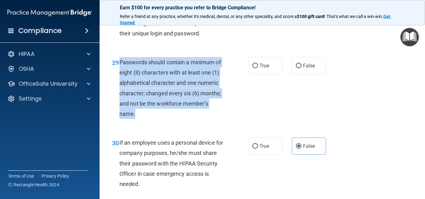
drag, startPoint x: 166, startPoint y: 133, endPoint x: 120, endPoint y: 83, distance: 68.9
click at [120, 83] on div "Passwords should contain a minimum of eight (8) characters with at least one (1…" at bounding box center [173, 88] width 109 height 62
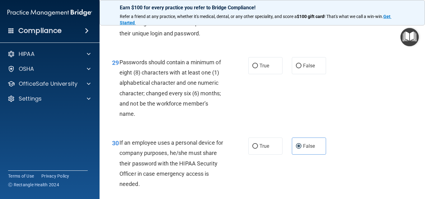
click at [286, 130] on div "29 Passwords should contain a minimum of eight (8) characters with at least one…" at bounding box center [262, 89] width 310 height 81
click at [260, 96] on div "29 Passwords should contain a minimum of eight (8) characters with at least one…" at bounding box center [262, 89] width 310 height 81
click at [260, 74] on label "True" at bounding box center [265, 65] width 34 height 17
click at [258, 68] on input "True" at bounding box center [255, 66] width 6 height 5
radio input "true"
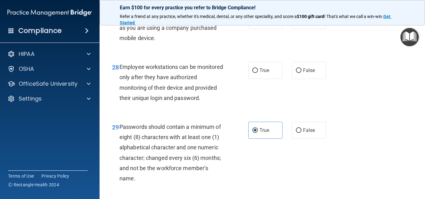
scroll to position [1755, 0]
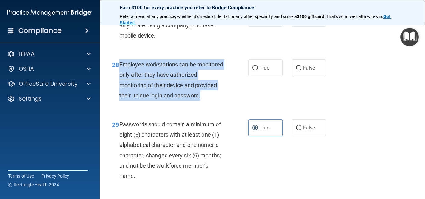
drag, startPoint x: 146, startPoint y: 114, endPoint x: 120, endPoint y: 76, distance: 46.3
click at [120, 76] on div "Employee workstations can be monitored only after they have authorized monitori…" at bounding box center [173, 79] width 109 height 41
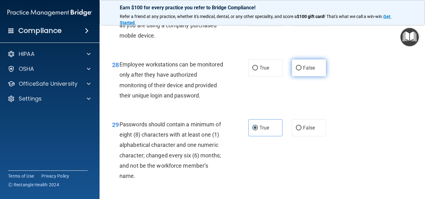
click at [293, 77] on label "False" at bounding box center [309, 67] width 34 height 17
click at [296, 71] on input "False" at bounding box center [299, 68] width 6 height 5
radio input "true"
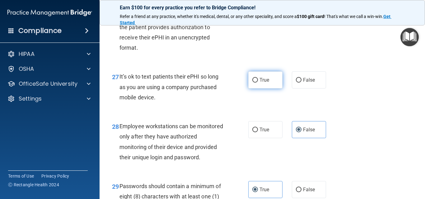
scroll to position [1693, 0]
drag, startPoint x: 162, startPoint y: 108, endPoint x: 125, endPoint y: 92, distance: 40.1
click at [121, 89] on div "It’s ok to text patients their ePHI so long as you are using a company purchase…" at bounding box center [173, 87] width 109 height 31
click at [160, 100] on span "It’s ok to text patients their ePHI so long as you are using a company purchase…" at bounding box center [168, 87] width 99 height 27
drag, startPoint x: 164, startPoint y: 109, endPoint x: 128, endPoint y: 94, distance: 39.1
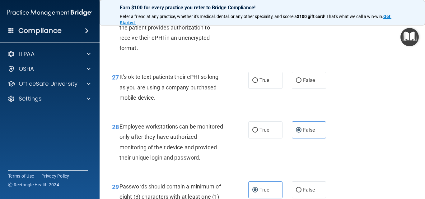
click at [119, 90] on div "It’s ok to text patients their ePHI so long as you are using a company purchase…" at bounding box center [173, 87] width 109 height 31
click at [165, 103] on div "It’s ok to text patients their ePHI so long as you are using a company purchase…" at bounding box center [173, 87] width 109 height 31
click at [252, 83] on input "True" at bounding box center [255, 80] width 6 height 5
radio input "true"
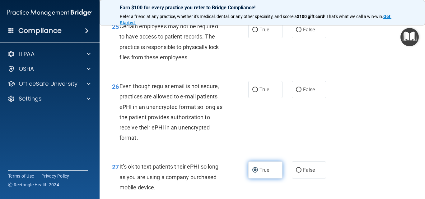
scroll to position [1599, 0]
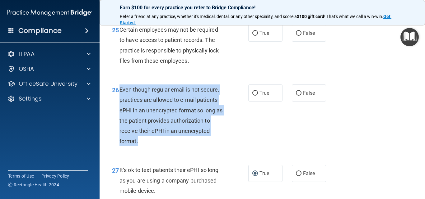
drag, startPoint x: 142, startPoint y: 152, endPoint x: 119, endPoint y: 97, distance: 59.3
click at [119, 97] on div "Even though regular email is not secure, practices are allowed to e-mail patien…" at bounding box center [173, 116] width 109 height 62
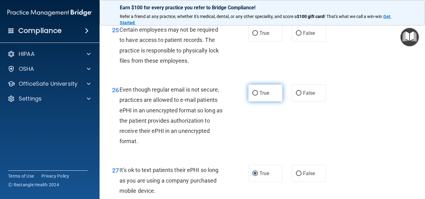
click at [267, 102] on label "True" at bounding box center [265, 93] width 34 height 17
click at [258, 96] on input "True" at bounding box center [255, 93] width 6 height 5
radio input "true"
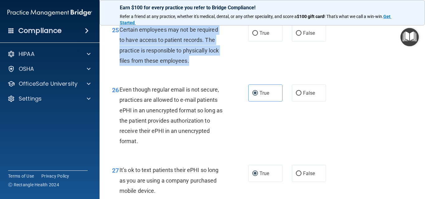
drag, startPoint x: 192, startPoint y: 70, endPoint x: 119, endPoint y: 38, distance: 79.6
click at [119, 38] on div "Certain employees may not be required to have access to patient records. The pr…" at bounding box center [173, 45] width 109 height 41
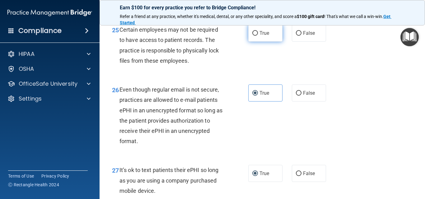
click at [267, 42] on label "True" at bounding box center [265, 33] width 34 height 17
click at [258, 36] on input "True" at bounding box center [255, 33] width 6 height 5
radio input "true"
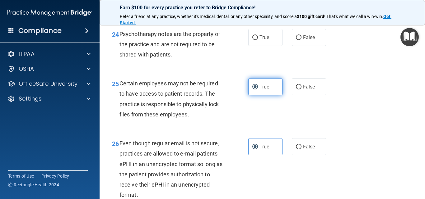
scroll to position [1537, 0]
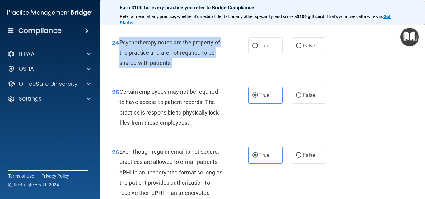
drag, startPoint x: 179, startPoint y: 74, endPoint x: 120, endPoint y: 54, distance: 62.1
click at [120, 54] on div "Psychotherapy notes are the property of the practice and are not required to be…" at bounding box center [173, 52] width 109 height 31
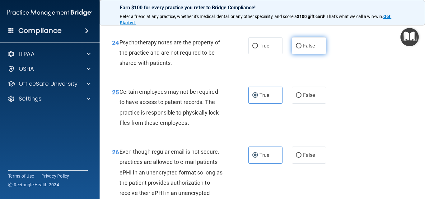
click at [301, 54] on label "False" at bounding box center [309, 45] width 34 height 17
click at [301, 49] on input "False" at bounding box center [299, 46] width 6 height 5
radio input "true"
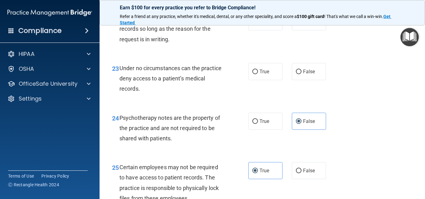
scroll to position [1444, 0]
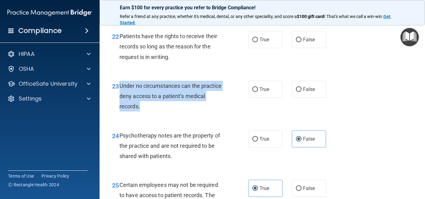
drag, startPoint x: 166, startPoint y: 115, endPoint x: 119, endPoint y: 95, distance: 51.4
click at [119, 95] on div "23 Under no circumstances can the practice deny access to a patient’s medical r…" at bounding box center [180, 98] width 155 height 34
click at [215, 112] on div "Under no circumstances can the practice deny access to a patient’s medical reco…" at bounding box center [173, 96] width 109 height 31
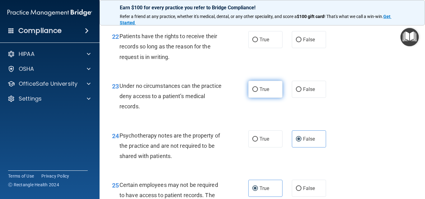
click at [265, 98] on label "True" at bounding box center [265, 89] width 34 height 17
click at [258, 92] on input "True" at bounding box center [255, 89] width 6 height 5
radio input "true"
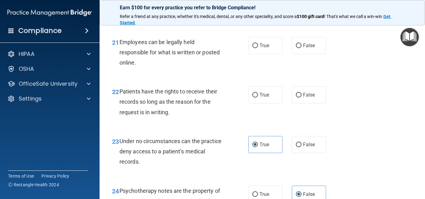
scroll to position [1382, 0]
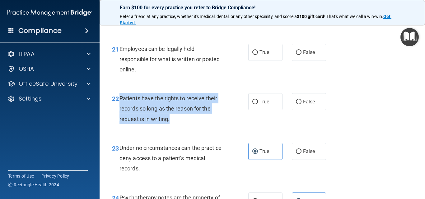
drag, startPoint x: 176, startPoint y: 127, endPoint x: 121, endPoint y: 107, distance: 58.5
click at [121, 107] on div "Patients have the rights to receive their records so long as the reason for the…" at bounding box center [173, 108] width 109 height 31
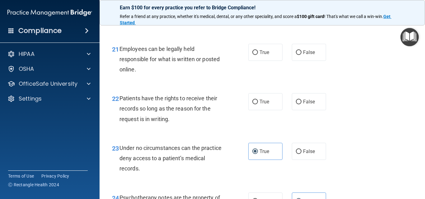
click at [194, 135] on div "22 Patients have the rights to receive their records so long as the reason for …" at bounding box center [262, 111] width 310 height 50
click at [298, 154] on input "False" at bounding box center [299, 152] width 6 height 5
radio input "true"
radio input "false"
click at [265, 110] on label "True" at bounding box center [265, 101] width 34 height 17
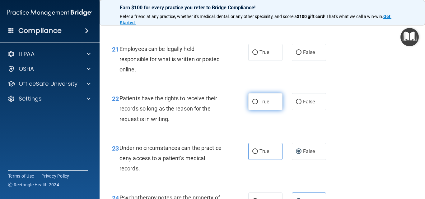
click at [258, 105] on input "True" at bounding box center [255, 102] width 6 height 5
radio input "true"
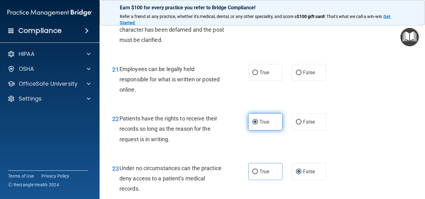
scroll to position [1351, 0]
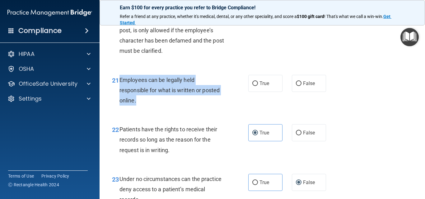
drag, startPoint x: 148, startPoint y: 110, endPoint x: 120, endPoint y: 90, distance: 34.4
click at [120, 90] on div "Employees can be legally held responsible for what is written or posted online." at bounding box center [173, 90] width 109 height 31
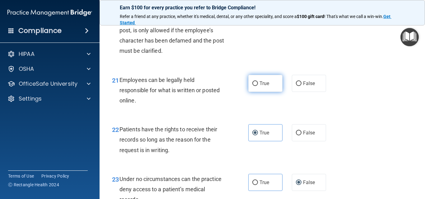
click at [248, 92] on label "True" at bounding box center [265, 83] width 34 height 17
click at [252, 86] on input "True" at bounding box center [255, 84] width 6 height 5
radio input "true"
click at [227, 106] on div "Employees can be legally held responsible for what is written or posted online." at bounding box center [173, 90] width 109 height 31
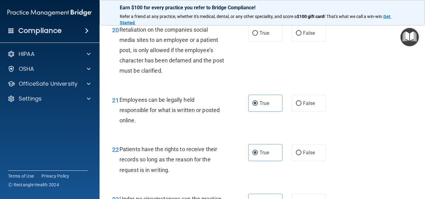
scroll to position [1319, 0]
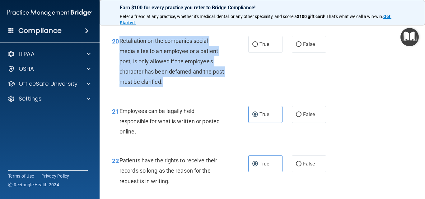
drag, startPoint x: 179, startPoint y: 92, endPoint x: 120, endPoint y: 51, distance: 72.2
click at [120, 51] on div "Retaliation on the companies social media sites to an employee or a patient pos…" at bounding box center [173, 62] width 109 height 52
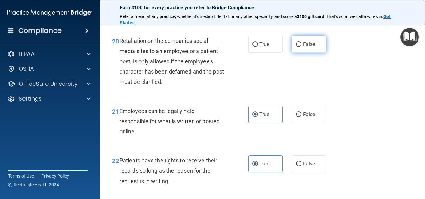
click at [293, 53] on label "False" at bounding box center [309, 44] width 34 height 17
click at [296, 47] on input "False" at bounding box center [299, 44] width 6 height 5
radio input "true"
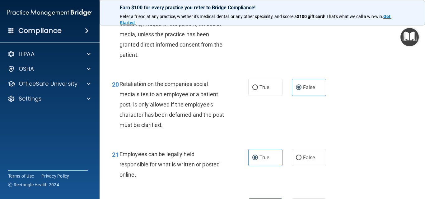
scroll to position [1226, 0]
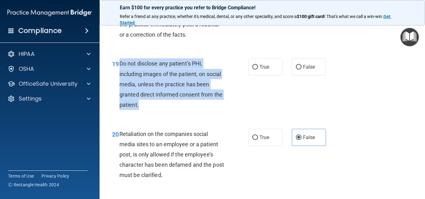
drag, startPoint x: 164, startPoint y: 116, endPoint x: 129, endPoint y: 82, distance: 48.9
click at [120, 77] on div "Do not disclose any patient’s PHI, including images of the patient, on social m…" at bounding box center [173, 85] width 109 height 52
click at [209, 113] on div "19 Do not disclose any patient’s PHI, including images of the patient, on socia…" at bounding box center [180, 86] width 155 height 55
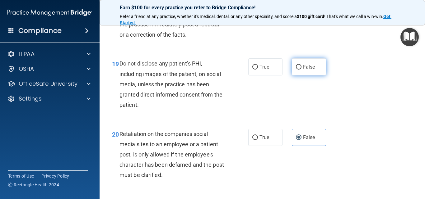
click at [303, 70] on span "False" at bounding box center [309, 67] width 12 height 6
click at [301, 70] on input "False" at bounding box center [299, 67] width 6 height 5
radio input "true"
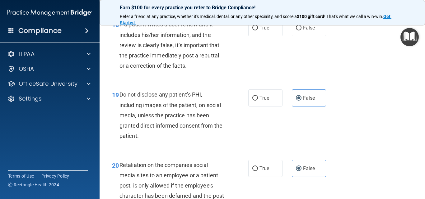
scroll to position [1164, 0]
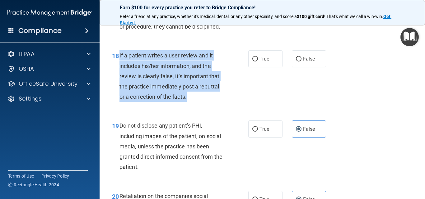
drag, startPoint x: 194, startPoint y: 108, endPoint x: 119, endPoint y: 63, distance: 88.1
click at [119, 63] on div "18 If a patient writes a user review and it includes his/her information, and t…" at bounding box center [180, 77] width 155 height 55
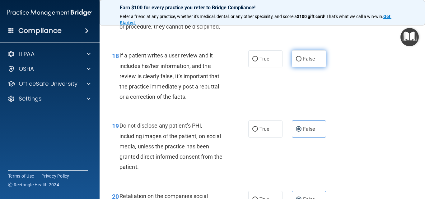
click at [322, 68] on label "False" at bounding box center [309, 58] width 34 height 17
click at [302, 62] on input "False" at bounding box center [299, 59] width 6 height 5
radio input "true"
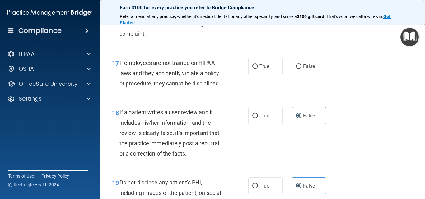
scroll to position [1102, 0]
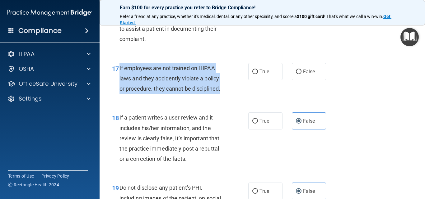
drag, startPoint x: 223, startPoint y: 98, endPoint x: 118, endPoint y: 81, distance: 105.9
click at [118, 81] on div "17 If employees are not trained on HIPAA laws and they accidently violate a pol…" at bounding box center [180, 80] width 155 height 34
click at [236, 97] on div "17 If employees are not trained on HIPAA laws and they accidently violate a pol…" at bounding box center [180, 80] width 155 height 34
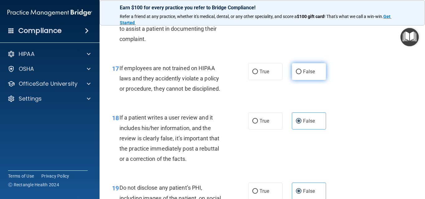
click at [300, 80] on label "False" at bounding box center [309, 71] width 34 height 17
click at [300, 74] on input "False" at bounding box center [299, 72] width 6 height 5
radio input "true"
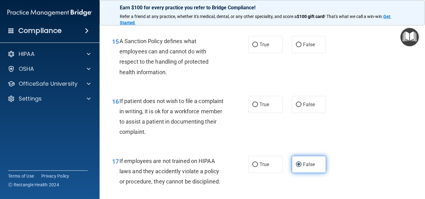
scroll to position [1008, 0]
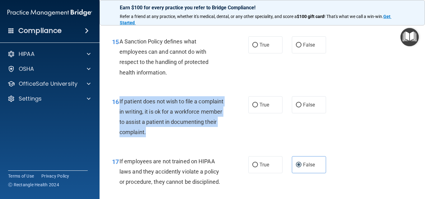
drag, startPoint x: 201, startPoint y: 143, endPoint x: 119, endPoint y: 116, distance: 85.8
click at [119, 116] on div "If patient does not wish to file a complaint in writing, it is ok for a workfor…" at bounding box center [173, 116] width 109 height 41
click at [254, 108] on input "True" at bounding box center [255, 105] width 6 height 5
radio input "true"
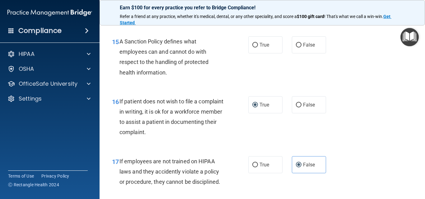
click at [228, 89] on div "15 A Sanction Policy defines what employees can and cannot do with respect to t…" at bounding box center [262, 59] width 310 height 60
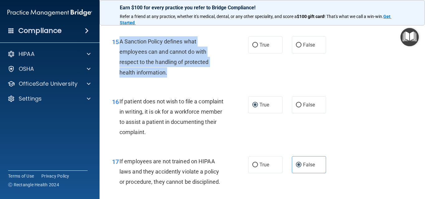
drag, startPoint x: 175, startPoint y: 82, endPoint x: 120, endPoint y: 55, distance: 61.2
click at [120, 55] on div "A Sanction Policy defines what employees can and cannot do with respect to the …" at bounding box center [173, 56] width 109 height 41
click at [254, 48] on input "True" at bounding box center [255, 45] width 6 height 5
radio input "true"
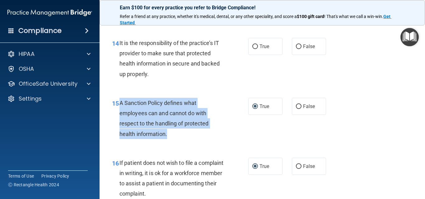
scroll to position [946, 0]
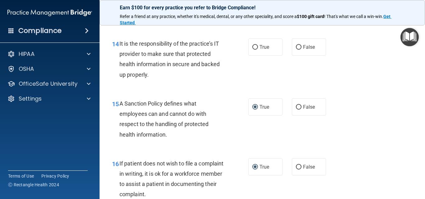
click at [168, 80] on div "It is the responsibility of the practice’s IT provider to make sure that protec…" at bounding box center [173, 59] width 109 height 41
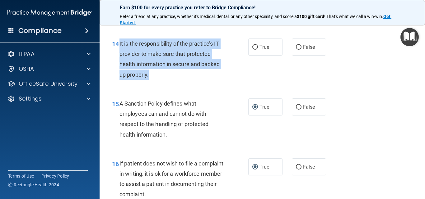
drag, startPoint x: 152, startPoint y: 85, endPoint x: 120, endPoint y: 54, distance: 44.7
click at [120, 54] on div "It is the responsibility of the practice’s IT provider to make sure that protec…" at bounding box center [173, 59] width 109 height 41
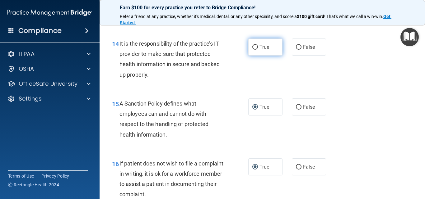
click at [256, 56] on label "True" at bounding box center [265, 47] width 34 height 17
click at [256, 50] on input "True" at bounding box center [255, 47] width 6 height 5
radio input "true"
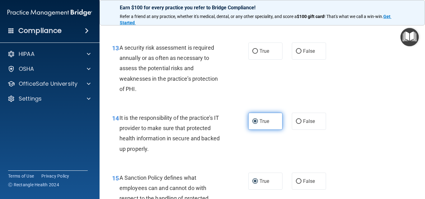
scroll to position [853, 0]
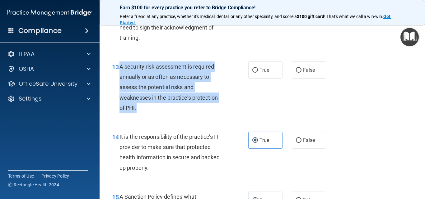
drag, startPoint x: 138, startPoint y: 119, endPoint x: 120, endPoint y: 79, distance: 43.1
click at [120, 79] on div "A security risk assessment is required annually or as often as necessary to ass…" at bounding box center [173, 88] width 109 height 52
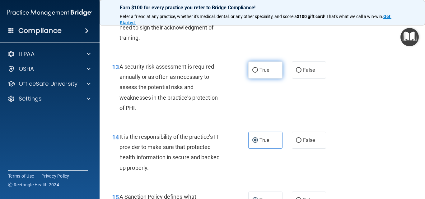
click at [268, 79] on label "True" at bounding box center [265, 70] width 34 height 17
click at [258, 73] on input "True" at bounding box center [255, 70] width 6 height 5
radio input "true"
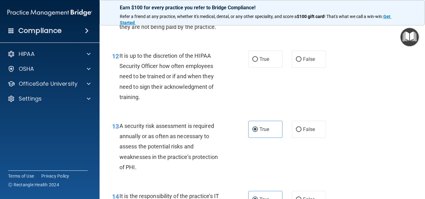
scroll to position [790, 0]
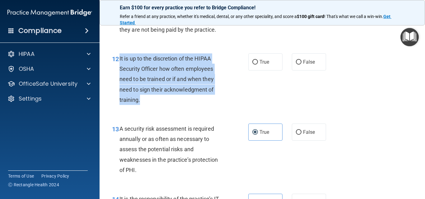
drag, startPoint x: 148, startPoint y: 107, endPoint x: 119, endPoint y: 68, distance: 48.7
click at [119, 68] on div "It is up to the discretion of the HIPAA Security Officer how often employees ne…" at bounding box center [173, 80] width 109 height 52
click at [203, 108] on div "12 It is up to the discretion of the HIPAA Security Officer how often employees…" at bounding box center [180, 81] width 155 height 55
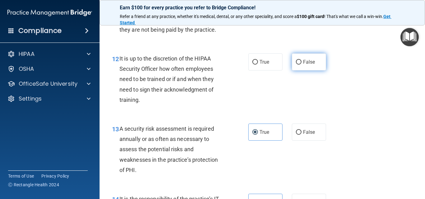
click at [302, 71] on label "False" at bounding box center [309, 62] width 34 height 17
click at [302, 65] on input "False" at bounding box center [299, 62] width 6 height 5
radio input "true"
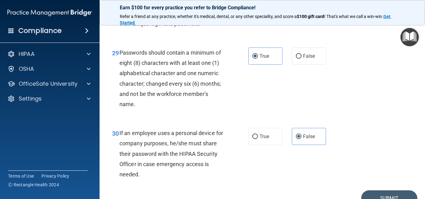
scroll to position [1880, 0]
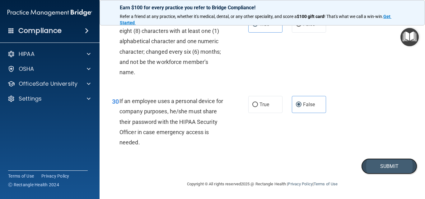
click at [381, 170] on button "Submit" at bounding box center [389, 167] width 56 height 16
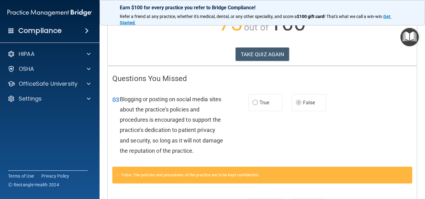
scroll to position [62, 0]
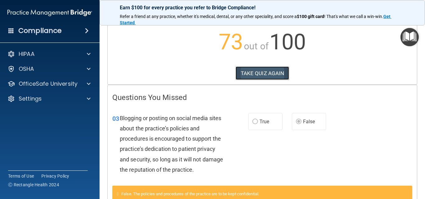
click at [273, 72] on button "TAKE QUIZ AGAIN" at bounding box center [263, 74] width 54 height 14
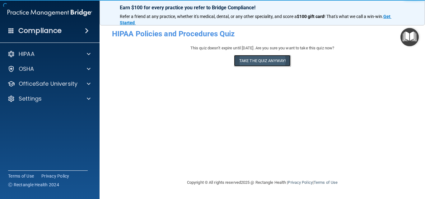
click at [284, 62] on button "Take the quiz anyway!" at bounding box center [262, 61] width 57 height 12
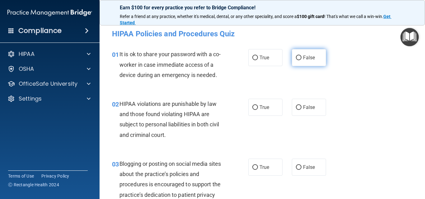
click at [297, 62] on label "False" at bounding box center [309, 57] width 34 height 17
click at [297, 60] on input "False" at bounding box center [299, 58] width 6 height 5
radio input "true"
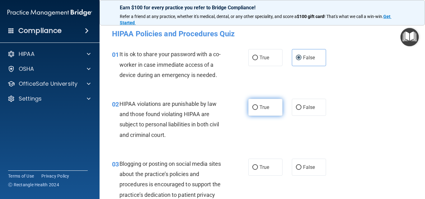
click at [254, 103] on label "True" at bounding box center [265, 107] width 34 height 17
click at [254, 105] on input "True" at bounding box center [255, 107] width 6 height 5
radio input "true"
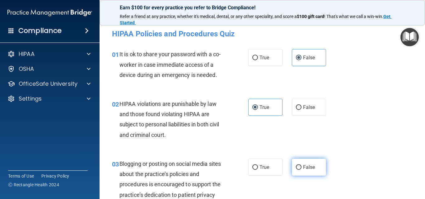
click at [297, 160] on label "False" at bounding box center [309, 167] width 34 height 17
click at [297, 166] on input "False" at bounding box center [299, 168] width 6 height 5
radio input "true"
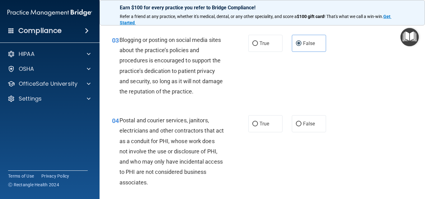
scroll to position [124, 0]
click at [270, 129] on label "True" at bounding box center [265, 123] width 34 height 17
click at [258, 126] on input "True" at bounding box center [255, 124] width 6 height 5
radio input "true"
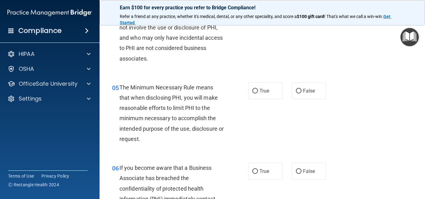
scroll to position [249, 0]
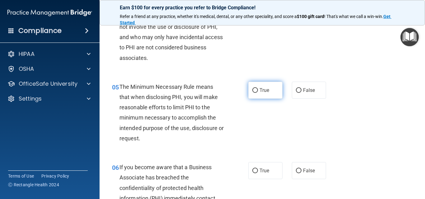
click at [263, 92] on span "True" at bounding box center [265, 90] width 10 height 6
click at [258, 92] on input "True" at bounding box center [255, 90] width 6 height 5
radio input "true"
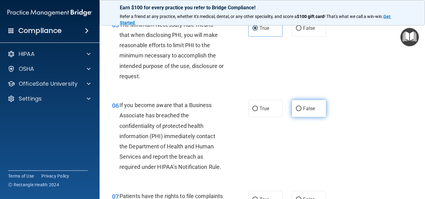
click at [293, 113] on label "False" at bounding box center [309, 108] width 34 height 17
click at [296, 111] on input "False" at bounding box center [299, 109] width 6 height 5
radio input "true"
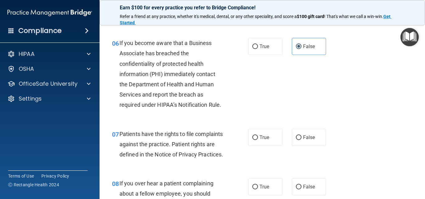
scroll to position [405, 0]
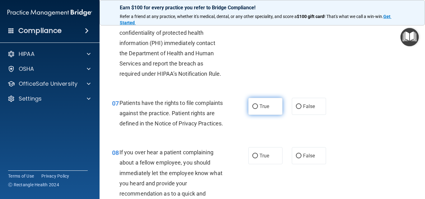
click at [269, 111] on label "True" at bounding box center [265, 106] width 34 height 17
click at [258, 109] on input "True" at bounding box center [255, 107] width 6 height 5
radio input "true"
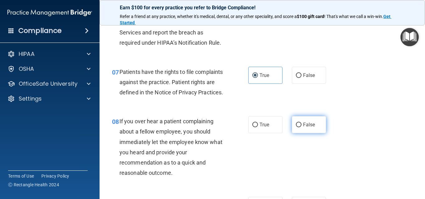
click at [311, 133] on label "False" at bounding box center [309, 124] width 34 height 17
click at [302, 128] on input "False" at bounding box center [299, 125] width 6 height 5
radio input "true"
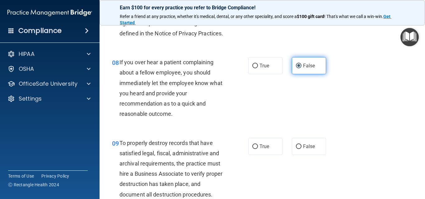
scroll to position [498, 0]
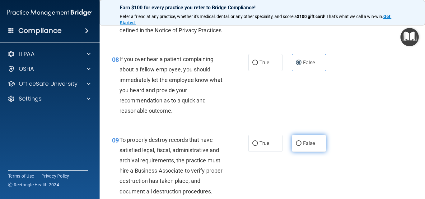
click at [304, 148] on label "False" at bounding box center [309, 143] width 34 height 17
click at [302, 146] on input "False" at bounding box center [299, 144] width 6 height 5
radio input "true"
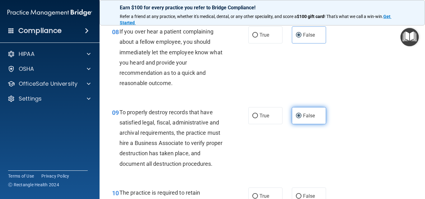
scroll to position [560, 0]
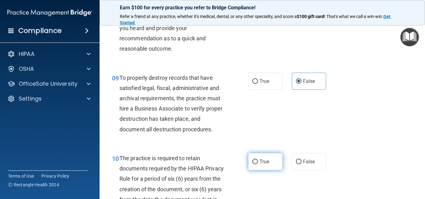
click at [258, 171] on label "True" at bounding box center [265, 161] width 34 height 17
click at [258, 165] on input "True" at bounding box center [255, 162] width 6 height 5
radio input "true"
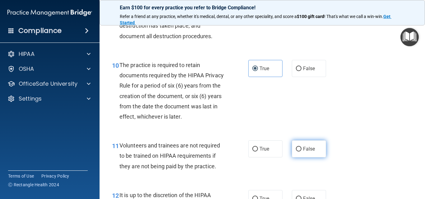
click at [298, 156] on label "False" at bounding box center [309, 149] width 34 height 17
click at [298, 152] on input "False" at bounding box center [299, 149] width 6 height 5
radio input "true"
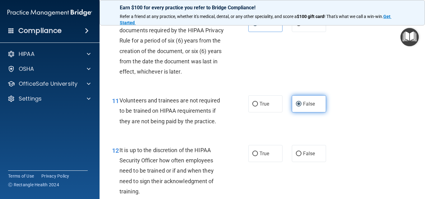
scroll to position [716, 0]
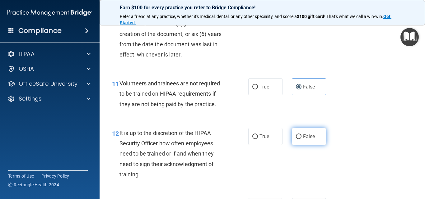
click at [300, 145] on label "False" at bounding box center [309, 136] width 34 height 17
click at [300, 139] on input "False" at bounding box center [299, 137] width 6 height 5
radio input "true"
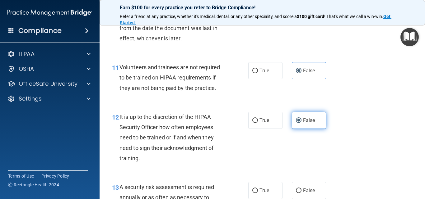
scroll to position [747, 0]
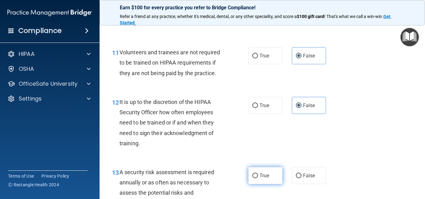
click at [256, 180] on label "True" at bounding box center [265, 175] width 34 height 17
click at [256, 179] on input "True" at bounding box center [255, 176] width 6 height 5
radio input "true"
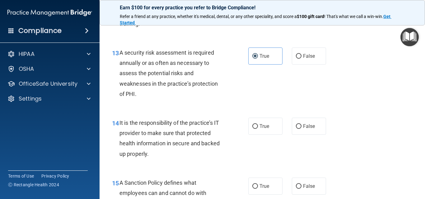
scroll to position [871, 0]
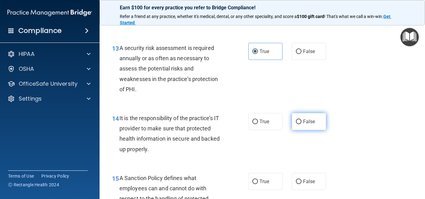
click at [303, 125] on span "False" at bounding box center [309, 122] width 12 height 6
click at [302, 124] on input "False" at bounding box center [299, 122] width 6 height 5
radio input "true"
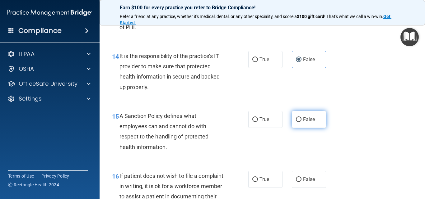
click at [303, 128] on label "False" at bounding box center [309, 119] width 34 height 17
click at [302, 122] on input "False" at bounding box center [299, 120] width 6 height 5
radio input "true"
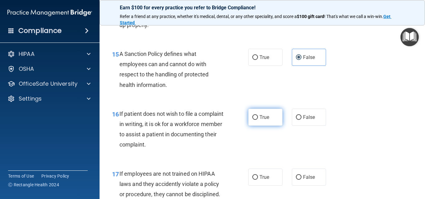
click at [263, 126] on label "True" at bounding box center [265, 117] width 34 height 17
click at [258, 120] on input "True" at bounding box center [255, 117] width 6 height 5
radio input "true"
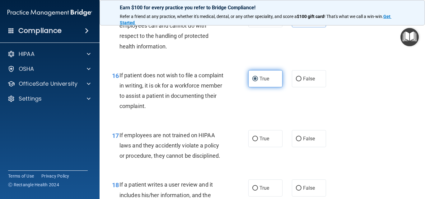
scroll to position [1058, 0]
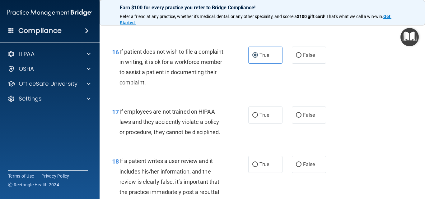
click at [297, 124] on label "False" at bounding box center [309, 115] width 34 height 17
click at [297, 118] on input "False" at bounding box center [299, 115] width 6 height 5
radio input "true"
click at [299, 169] on label "False" at bounding box center [309, 164] width 34 height 17
click at [299, 167] on input "False" at bounding box center [299, 165] width 6 height 5
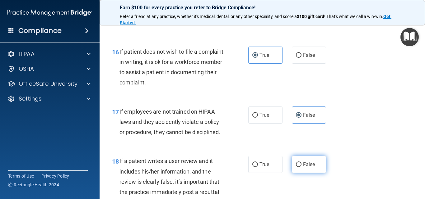
radio input "true"
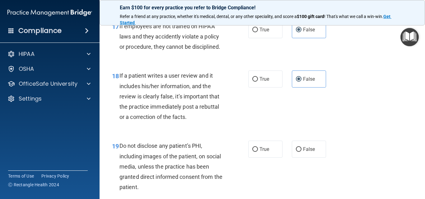
scroll to position [1151, 0]
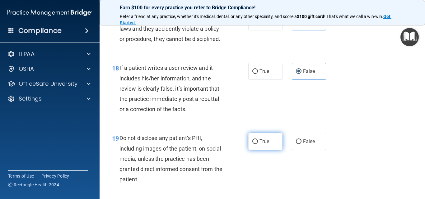
click at [267, 150] on label "True" at bounding box center [265, 141] width 34 height 17
click at [258, 144] on input "True" at bounding box center [255, 142] width 6 height 5
radio input "true"
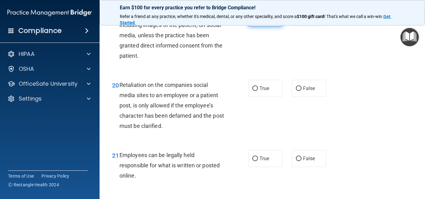
scroll to position [1276, 0]
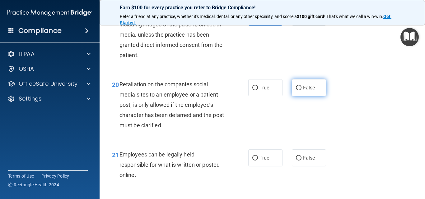
click at [308, 96] on label "False" at bounding box center [309, 87] width 34 height 17
click at [302, 91] on input "False" at bounding box center [299, 88] width 6 height 5
radio input "true"
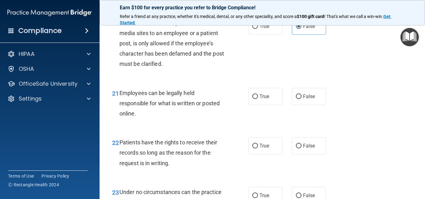
scroll to position [1338, 0]
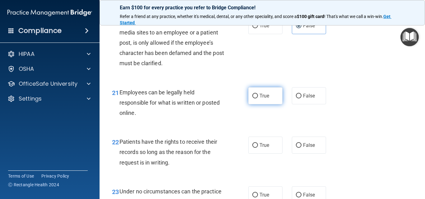
click at [270, 105] on label "True" at bounding box center [265, 95] width 34 height 17
click at [258, 99] on input "True" at bounding box center [255, 96] width 6 height 5
radio input "true"
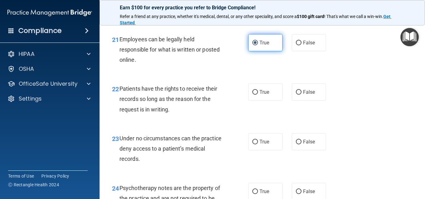
scroll to position [1400, 0]
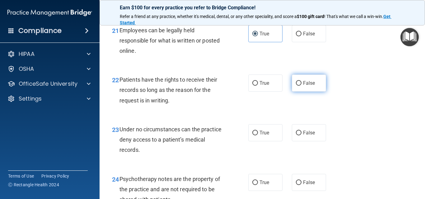
click at [307, 86] on span "False" at bounding box center [309, 83] width 12 height 6
click at [302, 86] on input "False" at bounding box center [299, 83] width 6 height 5
radio input "true"
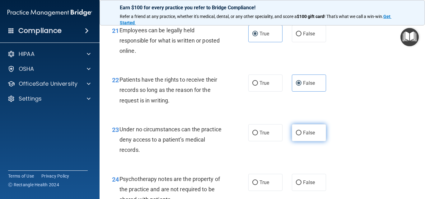
click at [297, 136] on input "False" at bounding box center [299, 133] width 6 height 5
radio input "true"
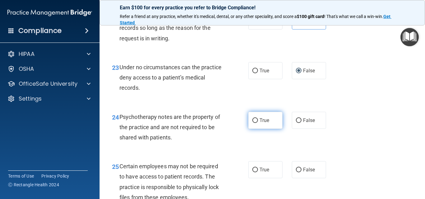
click at [249, 129] on label "True" at bounding box center [265, 120] width 34 height 17
click at [252, 123] on input "True" at bounding box center [255, 121] width 6 height 5
radio input "true"
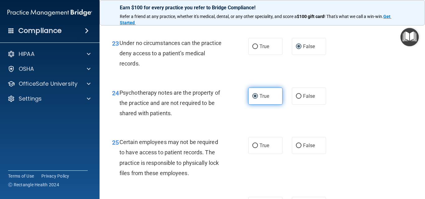
scroll to position [1525, 0]
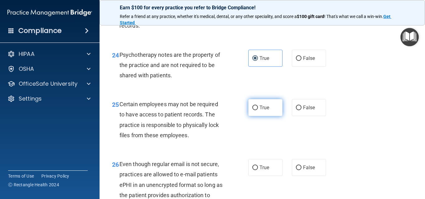
click at [262, 111] on span "True" at bounding box center [265, 108] width 10 height 6
click at [258, 110] on input "True" at bounding box center [255, 108] width 6 height 5
radio input "true"
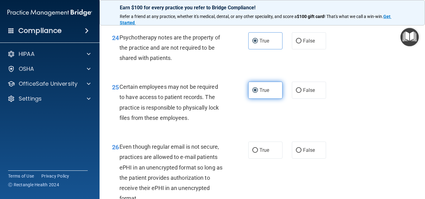
scroll to position [1556, 0]
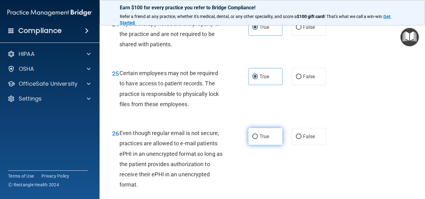
click at [260, 140] on span "True" at bounding box center [265, 137] width 10 height 6
click at [258, 139] on input "True" at bounding box center [255, 137] width 6 height 5
radio input "true"
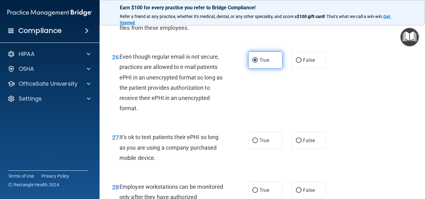
scroll to position [1649, 0]
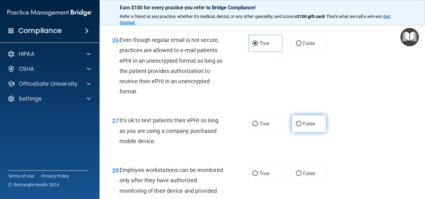
click at [299, 132] on label "False" at bounding box center [309, 123] width 34 height 17
click at [299, 127] on input "False" at bounding box center [299, 124] width 6 height 5
radio input "true"
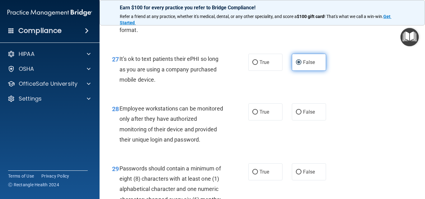
scroll to position [1712, 0]
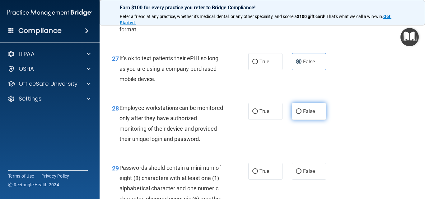
click at [304, 115] on span "False" at bounding box center [309, 112] width 12 height 6
click at [302, 114] on input "False" at bounding box center [299, 112] width 6 height 5
radio input "true"
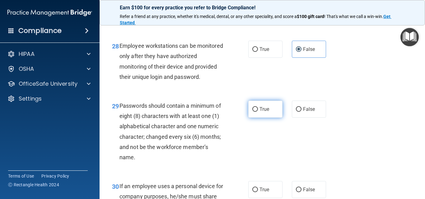
click at [266, 112] on span "True" at bounding box center [265, 109] width 10 height 6
click at [258, 112] on input "True" at bounding box center [255, 109] width 6 height 5
radio input "true"
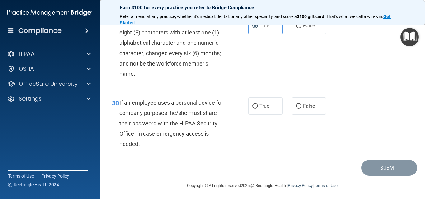
scroll to position [1880, 0]
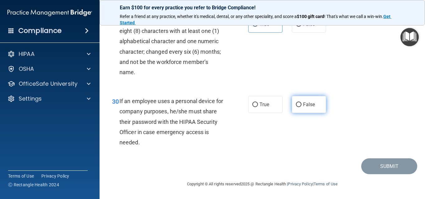
click at [299, 108] on label "False" at bounding box center [309, 104] width 34 height 17
click at [299, 107] on input "False" at bounding box center [299, 105] width 6 height 5
radio input "true"
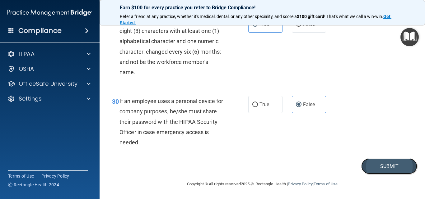
click at [386, 166] on button "Submit" at bounding box center [389, 167] width 56 height 16
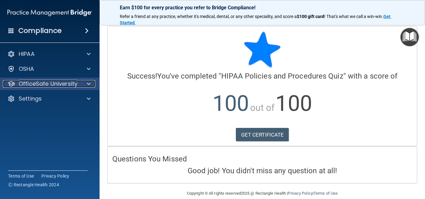
click at [55, 83] on p "OfficeSafe University" at bounding box center [48, 83] width 59 height 7
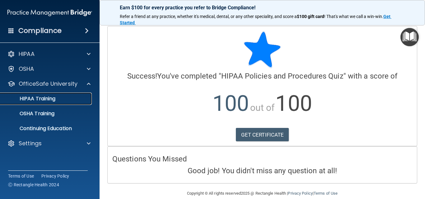
click at [50, 98] on p "HIPAA Training" at bounding box center [29, 99] width 51 height 6
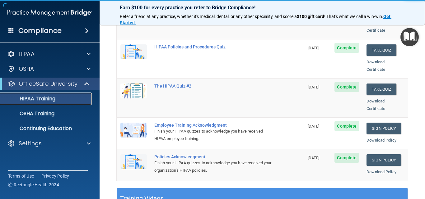
scroll to position [124, 0]
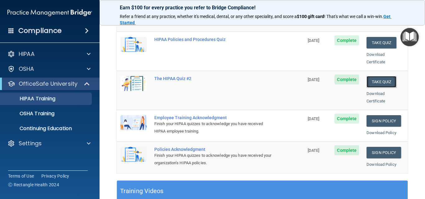
click at [382, 76] on button "Take Quiz" at bounding box center [382, 82] width 30 height 12
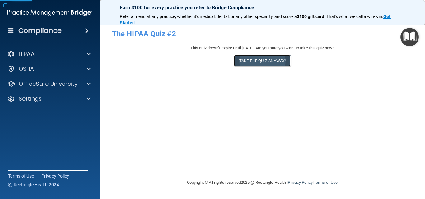
click at [244, 61] on button "Take the quiz anyway!" at bounding box center [262, 61] width 57 height 12
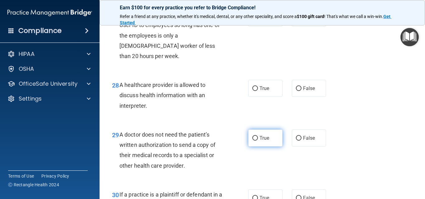
scroll to position [1693, 0]
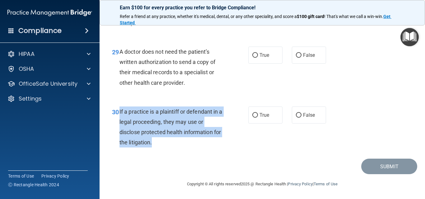
drag, startPoint x: 162, startPoint y: 143, endPoint x: 119, endPoint y: 111, distance: 53.8
click at [119, 111] on div "If a practice is a plaintiff or defendant in a legal proceeding, they may use o…" at bounding box center [173, 127] width 109 height 41
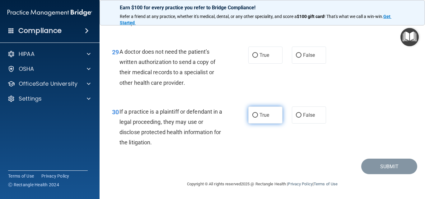
click at [265, 122] on label "True" at bounding box center [265, 115] width 34 height 17
click at [258, 118] on input "True" at bounding box center [255, 115] width 6 height 5
radio input "true"
drag, startPoint x: 191, startPoint y: 82, endPoint x: 119, endPoint y: 50, distance: 78.3
click at [119, 50] on div "A doctor does not need the patient’s written authorization to send a copy of th…" at bounding box center [173, 67] width 109 height 41
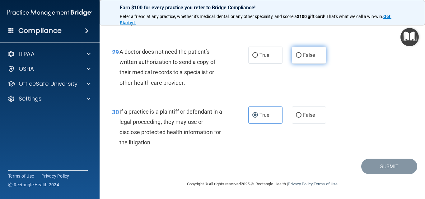
click at [297, 58] on label "False" at bounding box center [309, 55] width 34 height 17
click at [297, 58] on input "False" at bounding box center [299, 55] width 6 height 5
radio input "true"
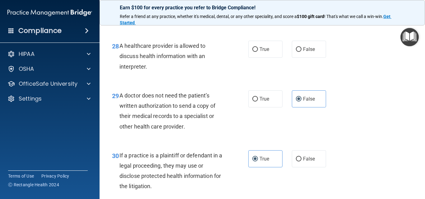
scroll to position [1631, 0]
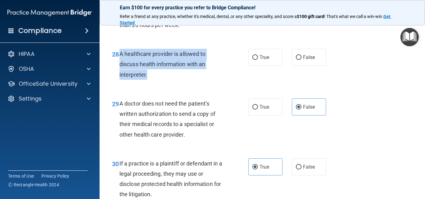
drag, startPoint x: 164, startPoint y: 87, endPoint x: 121, endPoint y: 65, distance: 48.2
click at [121, 65] on div "A healthcare provider is allowed to discuss health information with an interpre…" at bounding box center [173, 64] width 109 height 31
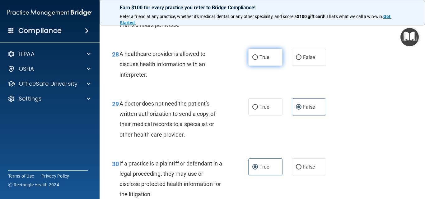
click at [251, 63] on label "True" at bounding box center [265, 57] width 34 height 17
click at [252, 60] on input "True" at bounding box center [255, 57] width 6 height 5
radio input "true"
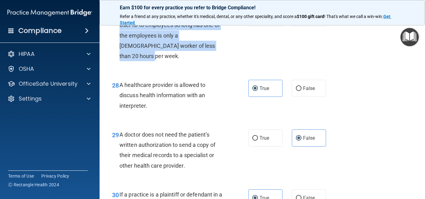
drag, startPoint x: 207, startPoint y: 66, endPoint x: 120, endPoint y: 36, distance: 92.0
click at [120, 36] on div "You may assign the same log – on ID or User ID to employees so long has one of …" at bounding box center [173, 36] width 109 height 52
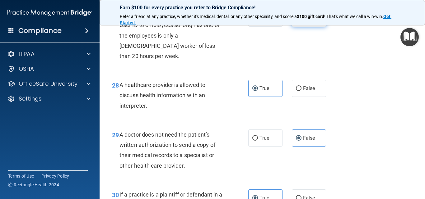
click at [300, 27] on label "False" at bounding box center [309, 18] width 34 height 17
click at [300, 21] on input "False" at bounding box center [299, 18] width 6 height 5
radio input "true"
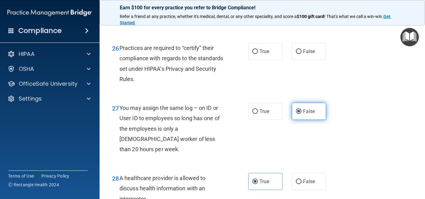
scroll to position [1476, 0]
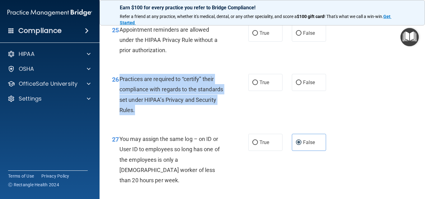
drag, startPoint x: 162, startPoint y: 132, endPoint x: 119, endPoint y: 101, distance: 52.5
click at [119, 101] on div "Practices are required to “certify” their compliance with regards to the standa…" at bounding box center [173, 94] width 109 height 41
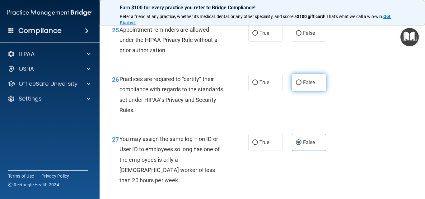
click at [298, 91] on label "False" at bounding box center [309, 82] width 34 height 17
click at [298, 85] on input "False" at bounding box center [299, 83] width 6 height 5
radio input "true"
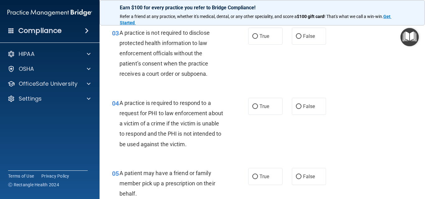
scroll to position [0, 0]
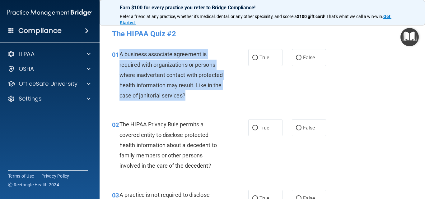
drag, startPoint x: 203, startPoint y: 90, endPoint x: 118, endPoint y: 55, distance: 91.4
click at [118, 55] on div "01 A business associate agreement is required with organizations or persons whe…" at bounding box center [180, 76] width 155 height 55
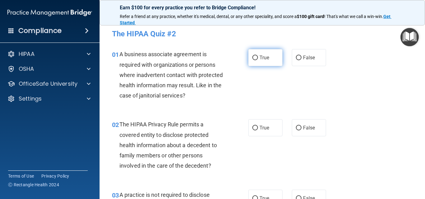
click at [256, 60] on label "True" at bounding box center [265, 57] width 34 height 17
click at [256, 60] on input "True" at bounding box center [255, 58] width 6 height 5
radio input "true"
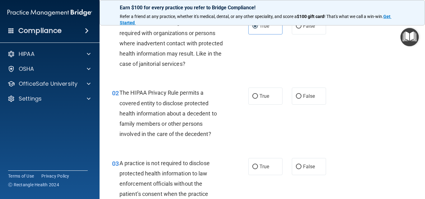
scroll to position [62, 0]
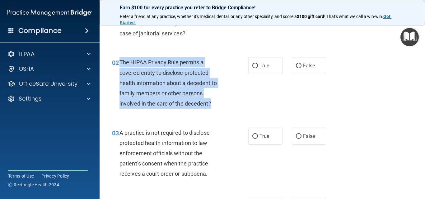
drag, startPoint x: 227, startPoint y: 104, endPoint x: 121, endPoint y: 59, distance: 115.5
click at [121, 59] on div "02 The HIPAA Privacy Rule permits a covered entity to disclose protected health…" at bounding box center [180, 84] width 155 height 55
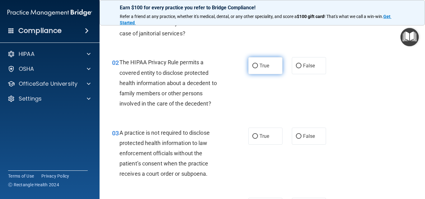
click at [265, 67] on span "True" at bounding box center [265, 66] width 10 height 6
click at [258, 67] on input "True" at bounding box center [255, 66] width 6 height 5
radio input "true"
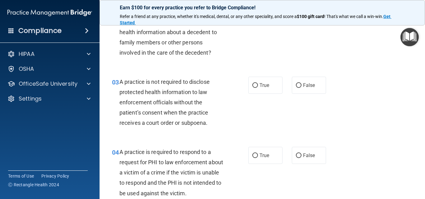
scroll to position [124, 0]
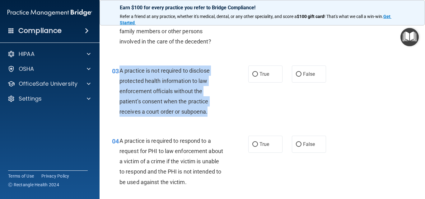
drag, startPoint x: 225, startPoint y: 110, endPoint x: 119, endPoint y: 70, distance: 112.3
click at [119, 70] on div "A practice is not required to disclose protected health information to law enfo…" at bounding box center [173, 92] width 109 height 52
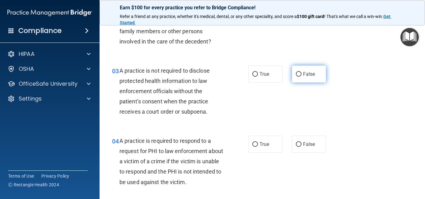
click at [307, 74] on span "False" at bounding box center [309, 74] width 12 height 6
click at [302, 74] on input "False" at bounding box center [299, 74] width 6 height 5
radio input "true"
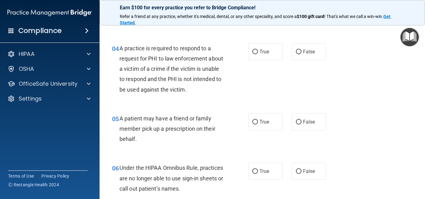
scroll to position [218, 0]
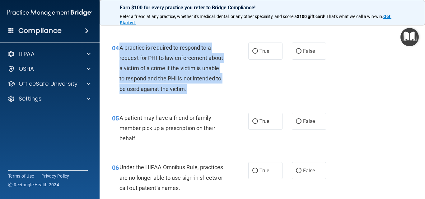
drag, startPoint x: 223, startPoint y: 92, endPoint x: 144, endPoint y: 60, distance: 85.0
click at [121, 44] on div "A practice is required to respond to a request for PHI to law enforcement about…" at bounding box center [173, 69] width 109 height 52
click at [243, 91] on div "04 A practice is required to respond to a request for PHI to law enforcement ab…" at bounding box center [180, 70] width 155 height 55
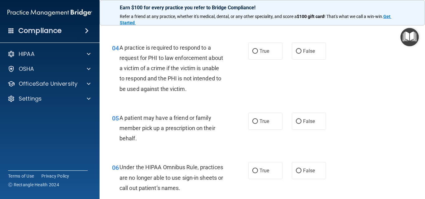
click at [244, 55] on div "04 A practice is required to respond to a request for PHI to law enforcement ab…" at bounding box center [180, 70] width 155 height 55
click at [252, 54] on input "True" at bounding box center [255, 51] width 6 height 5
radio input "true"
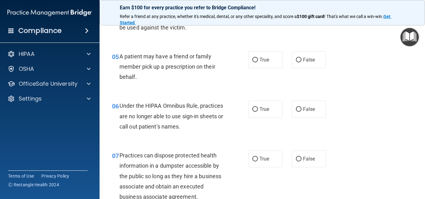
scroll to position [280, 0]
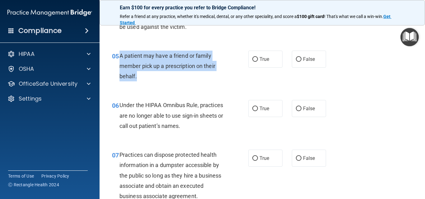
drag, startPoint x: 153, startPoint y: 80, endPoint x: 120, endPoint y: 55, distance: 41.3
click at [120, 55] on div "A patient may have a friend or family member pick up a prescription on their be…" at bounding box center [173, 66] width 109 height 31
click at [252, 62] on input "True" at bounding box center [255, 59] width 6 height 5
radio input "true"
click at [240, 82] on div "05 A patient may have a friend or family member pick up a prescription on their…" at bounding box center [180, 68] width 155 height 34
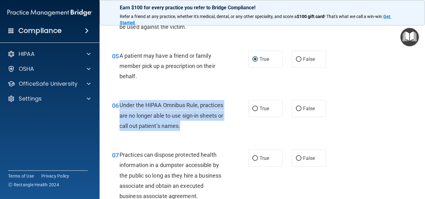
drag, startPoint x: 217, startPoint y: 127, endPoint x: 119, endPoint y: 107, distance: 100.3
click at [119, 107] on div "06 Under the HIPAA Omnibus Rule, practices are no longer able to use sign-in sh…" at bounding box center [180, 117] width 155 height 34
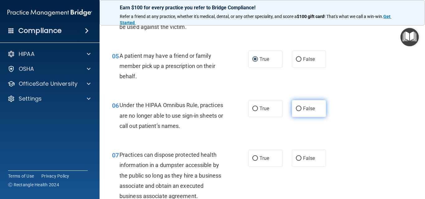
click at [302, 105] on label "False" at bounding box center [309, 108] width 34 height 17
click at [302, 107] on input "False" at bounding box center [299, 109] width 6 height 5
radio input "true"
click at [346, 77] on div "05 A patient may have a friend or family member pick up a prescription on their…" at bounding box center [262, 68] width 310 height 50
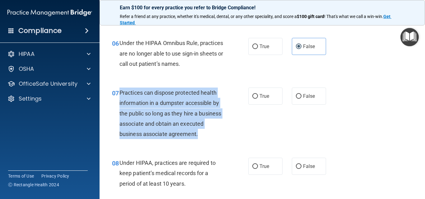
drag, startPoint x: 222, startPoint y: 133, endPoint x: 128, endPoint y: 98, distance: 101.0
click at [122, 94] on div "Practices can dispose protected health information in a dumpster accessible by …" at bounding box center [173, 114] width 109 height 52
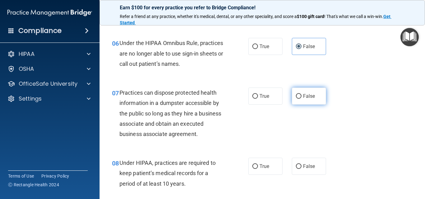
click at [293, 93] on label "False" at bounding box center [309, 96] width 34 height 17
click at [296, 94] on input "False" at bounding box center [299, 96] width 6 height 5
radio input "true"
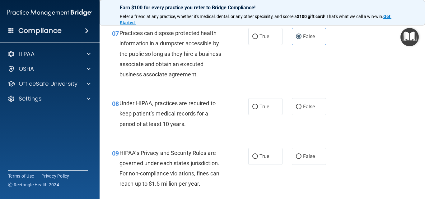
scroll to position [405, 0]
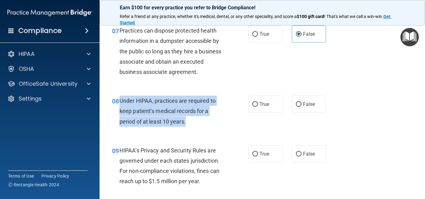
drag, startPoint x: 208, startPoint y: 123, endPoint x: 121, endPoint y: 101, distance: 90.3
click at [121, 101] on div "Under HIPAA, practices are required to keep patient’s medical records for a per…" at bounding box center [173, 111] width 109 height 31
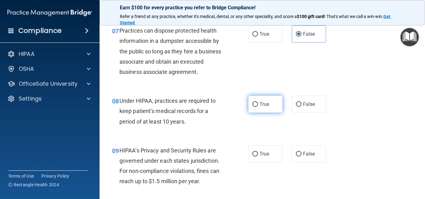
click at [257, 101] on label "True" at bounding box center [265, 104] width 34 height 17
click at [257, 102] on input "True" at bounding box center [255, 104] width 6 height 5
radio input "true"
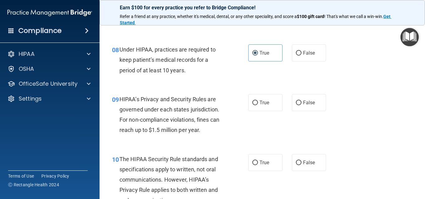
scroll to position [467, 0]
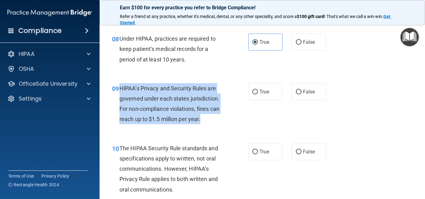
drag, startPoint x: 208, startPoint y: 120, endPoint x: 120, endPoint y: 88, distance: 92.9
click at [120, 88] on div "HIPAA’s Privacy and Security Rules are governed under each states jurisdiction.…" at bounding box center [173, 103] width 109 height 41
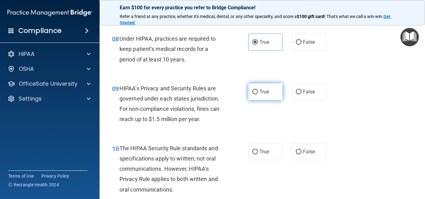
click at [253, 88] on label "True" at bounding box center [265, 91] width 34 height 17
click at [253, 90] on input "True" at bounding box center [255, 92] width 6 height 5
radio input "true"
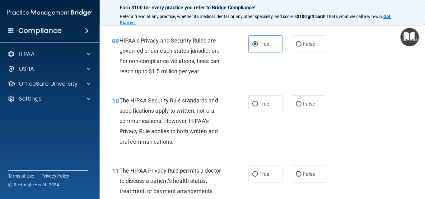
scroll to position [560, 0]
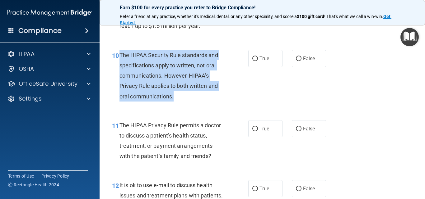
drag, startPoint x: 175, startPoint y: 96, endPoint x: 128, endPoint y: 59, distance: 60.5
click at [120, 57] on div "The HIPAA Security Rule standards and specifications apply to written, not oral…" at bounding box center [173, 76] width 109 height 52
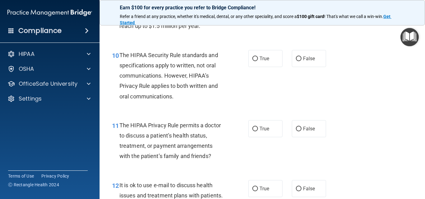
click at [218, 115] on div "11 The HIPAA Privacy Rule permits a doctor to discuss a patient’s health status…" at bounding box center [262, 143] width 310 height 60
click at [299, 59] on label "False" at bounding box center [309, 58] width 34 height 17
click at [299, 59] on input "False" at bounding box center [299, 59] width 6 height 5
radio input "true"
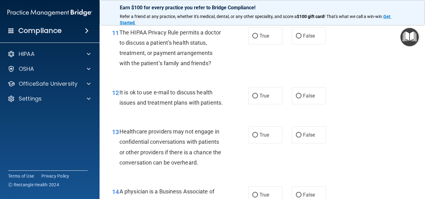
scroll to position [653, 0]
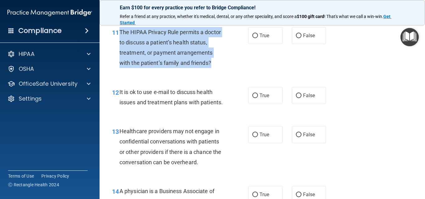
drag, startPoint x: 215, startPoint y: 63, endPoint x: 121, endPoint y: 33, distance: 99.1
click at [121, 33] on div "The HIPAA Privacy Rule permits a doctor to discuss a patient’s health status, t…" at bounding box center [173, 47] width 109 height 41
click at [245, 35] on div "11 The HIPAA Privacy Rule permits a doctor to discuss a patient’s health status…" at bounding box center [180, 49] width 155 height 44
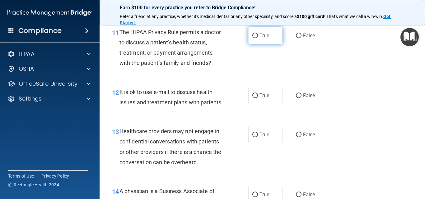
click at [256, 35] on label "True" at bounding box center [265, 35] width 34 height 17
click at [256, 35] on input "True" at bounding box center [255, 36] width 6 height 5
radio input "true"
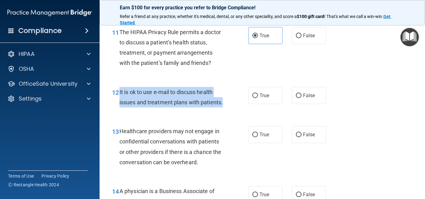
drag, startPoint x: 148, startPoint y: 113, endPoint x: 119, endPoint y: 97, distance: 33.2
click at [119, 95] on div "12 It is ok to use e-mail to discuss health issues and treatment plans with pat…" at bounding box center [180, 99] width 155 height 24
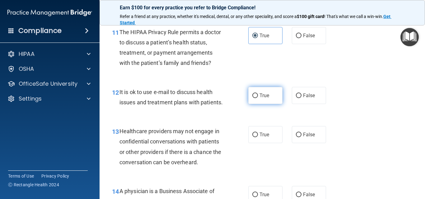
click at [267, 97] on span "True" at bounding box center [265, 96] width 10 height 6
click at [258, 97] on input "True" at bounding box center [255, 96] width 6 height 5
radio input "true"
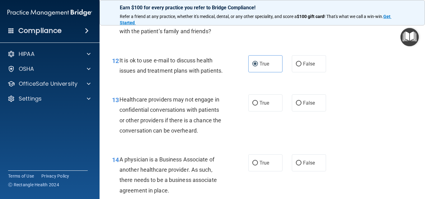
scroll to position [716, 0]
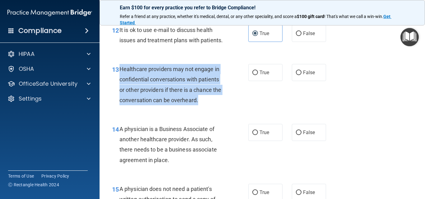
drag, startPoint x: 209, startPoint y: 110, endPoint x: 124, endPoint y: 82, distance: 89.4
click at [121, 79] on div "Healthcare providers may not engage in confidential conversations with patients…" at bounding box center [173, 84] width 109 height 41
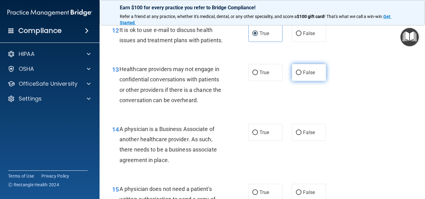
click at [301, 81] on label "False" at bounding box center [309, 72] width 34 height 17
click at [301, 75] on input "False" at bounding box center [299, 73] width 6 height 5
radio input "true"
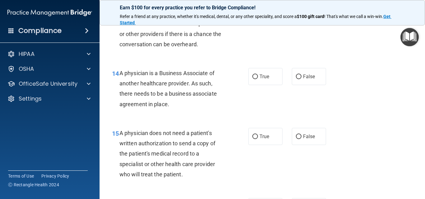
scroll to position [778, 0]
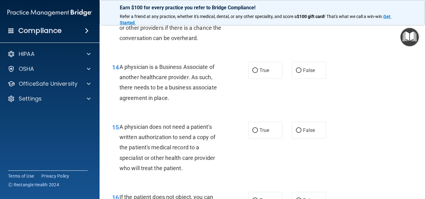
drag, startPoint x: 191, startPoint y: 108, endPoint x: 119, endPoint y: 75, distance: 79.1
click at [119, 75] on div "A physician is a Business Associate of another healthcare provider. As such, th…" at bounding box center [173, 82] width 109 height 41
click at [318, 79] on label "False" at bounding box center [309, 70] width 34 height 17
click at [302, 73] on input "False" at bounding box center [299, 70] width 6 height 5
radio input "true"
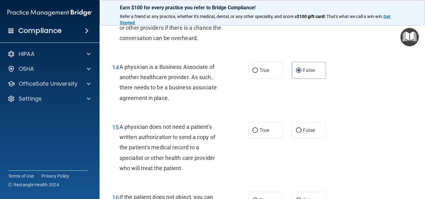
scroll to position [840, 0]
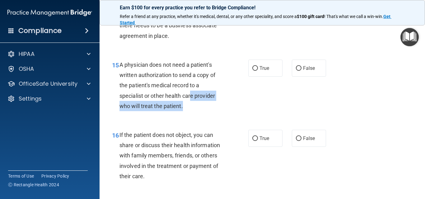
drag, startPoint x: 190, startPoint y: 110, endPoint x: 187, endPoint y: 115, distance: 5.6
click at [187, 111] on div "A physician does not need a patient's written authorization to send a copy of t…" at bounding box center [173, 86] width 109 height 52
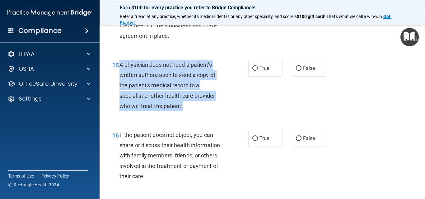
drag, startPoint x: 187, startPoint y: 116, endPoint x: 120, endPoint y: 76, distance: 77.8
click at [120, 76] on div "A physician does not need a patient's written authorization to send a copy of t…" at bounding box center [173, 86] width 109 height 52
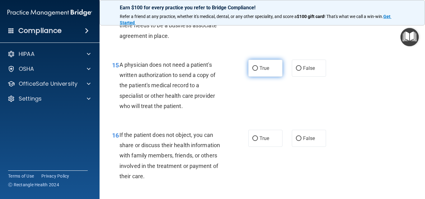
click at [248, 74] on label "True" at bounding box center [265, 68] width 34 height 17
click at [252, 71] on input "True" at bounding box center [255, 68] width 6 height 5
radio input "true"
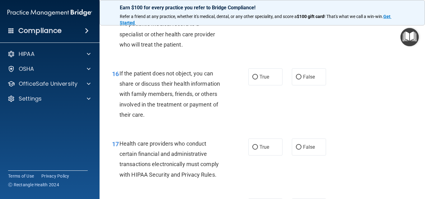
scroll to position [902, 0]
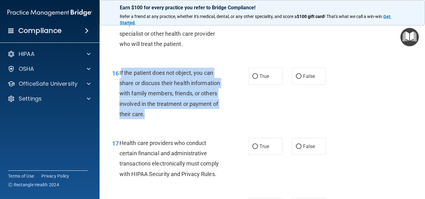
drag, startPoint x: 162, startPoint y: 125, endPoint x: 122, endPoint y: 85, distance: 57.2
click at [121, 85] on div "If the patient does not object, you can share or discuss their health informati…" at bounding box center [173, 94] width 109 height 52
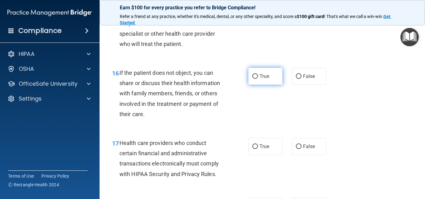
click at [249, 85] on label "True" at bounding box center [265, 76] width 34 height 17
click at [252, 79] on input "True" at bounding box center [255, 76] width 6 height 5
radio input "true"
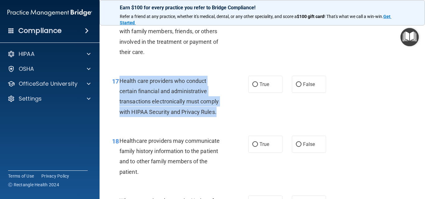
drag, startPoint x: 219, startPoint y: 124, endPoint x: 119, endPoint y: 91, distance: 105.0
click at [119, 91] on div "Health care providers who conduct certain financial and administrative transact…" at bounding box center [173, 96] width 109 height 41
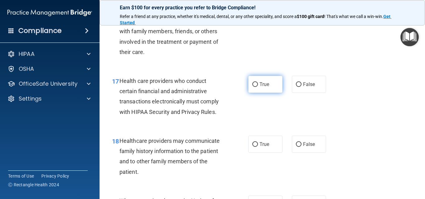
click at [256, 91] on label "True" at bounding box center [265, 84] width 34 height 17
click at [256, 87] on input "True" at bounding box center [255, 84] width 6 height 5
radio input "true"
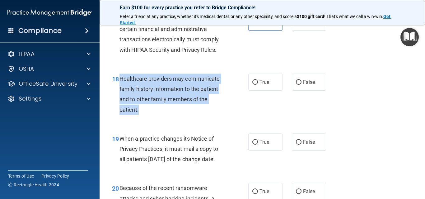
drag, startPoint x: 152, startPoint y: 118, endPoint x: 128, endPoint y: 93, distance: 34.4
click at [120, 89] on div "Healthcare providers may communicate family history information to the patient …" at bounding box center [173, 94] width 109 height 41
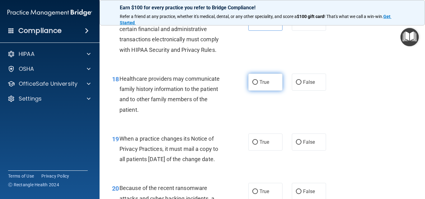
click at [256, 89] on label "True" at bounding box center [265, 82] width 34 height 17
click at [256, 85] on input "True" at bounding box center [255, 82] width 6 height 5
radio input "true"
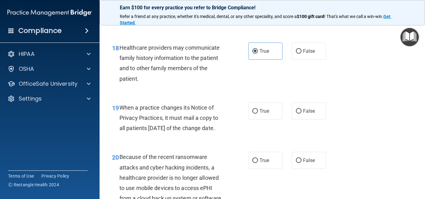
drag, startPoint x: 151, startPoint y: 150, endPoint x: 120, endPoint y: 120, distance: 42.3
click at [120, 120] on div "When a practice changes its Notice of Privacy Practices, it must mail a copy to…" at bounding box center [173, 118] width 109 height 31
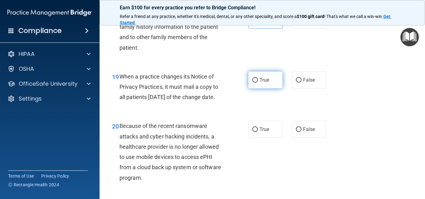
click at [260, 83] on span "True" at bounding box center [265, 80] width 10 height 6
click at [257, 83] on input "True" at bounding box center [255, 80] width 6 height 5
radio input "true"
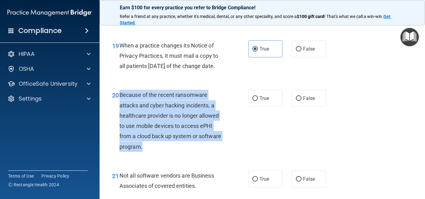
drag, startPoint x: 171, startPoint y: 166, endPoint x: 122, endPoint y: 120, distance: 67.6
click at [121, 119] on div "Because of the recent ransomware attacks and cyber hacking incidents, a healthc…" at bounding box center [173, 121] width 109 height 62
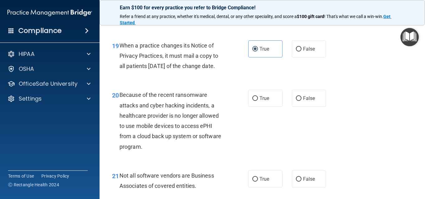
click at [199, 82] on div "19 When a practice changes its Notice of Privacy Practices, it must mail a copy…" at bounding box center [262, 58] width 310 height 50
click at [264, 107] on label "True" at bounding box center [265, 98] width 34 height 17
click at [258, 101] on input "True" at bounding box center [255, 98] width 6 height 5
radio input "true"
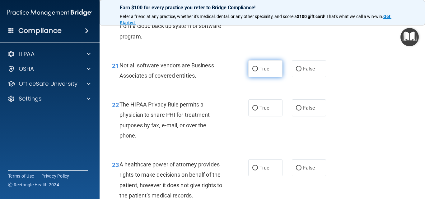
scroll to position [1245, 0]
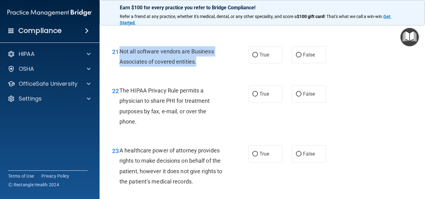
drag, startPoint x: 202, startPoint y: 83, endPoint x: 119, endPoint y: 71, distance: 84.3
click at [119, 70] on div "21 Not all software vendors are Business Associates of covered entities." at bounding box center [180, 58] width 155 height 24
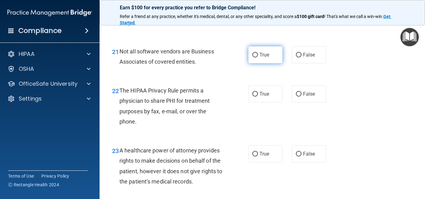
click at [256, 63] on label "True" at bounding box center [265, 54] width 34 height 17
click at [256, 58] on input "True" at bounding box center [255, 55] width 6 height 5
radio input "true"
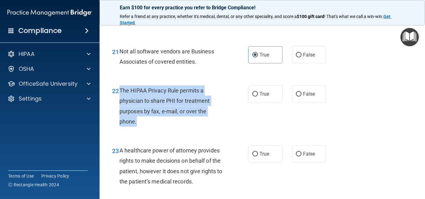
drag, startPoint x: 150, startPoint y: 143, endPoint x: 120, endPoint y: 113, distance: 42.7
click at [120, 113] on div "The HIPAA Privacy Rule permits a physician to share PHI for treatment purposes …" at bounding box center [173, 106] width 109 height 41
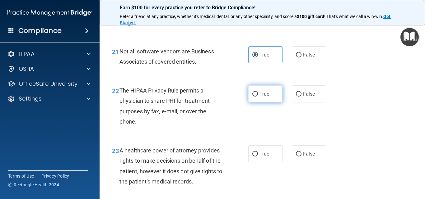
click at [279, 103] on label "True" at bounding box center [265, 94] width 34 height 17
click at [258, 97] on input "True" at bounding box center [255, 94] width 6 height 5
radio input "true"
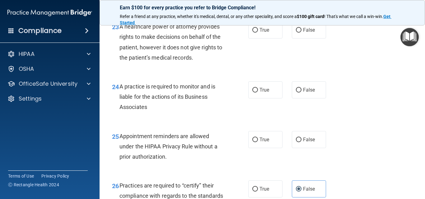
scroll to position [1369, 0]
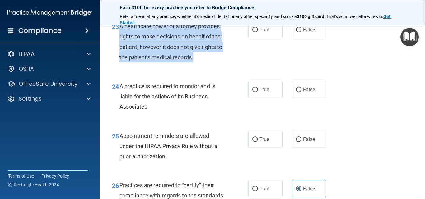
drag, startPoint x: 210, startPoint y: 80, endPoint x: 119, endPoint y: 47, distance: 96.9
click at [119, 47] on div "23 A healthcare power of attorney provides rights to make decisions on behalf o…" at bounding box center [180, 43] width 155 height 44
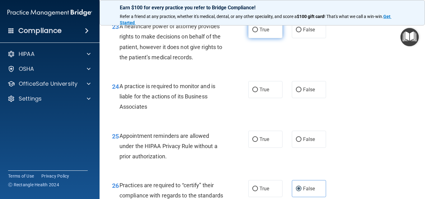
click at [274, 38] on label "True" at bounding box center [265, 29] width 34 height 17
click at [258, 32] on input "True" at bounding box center [255, 30] width 6 height 5
radio input "true"
click at [269, 38] on label "True" at bounding box center [265, 29] width 34 height 17
click at [258, 32] on input "True" at bounding box center [255, 30] width 6 height 5
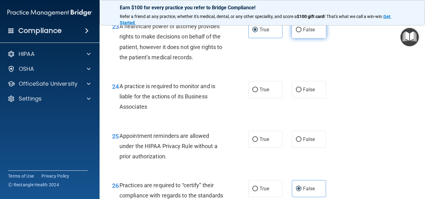
click at [294, 38] on label "False" at bounding box center [309, 29] width 34 height 17
click at [296, 32] on input "False" at bounding box center [299, 30] width 6 height 5
radio input "true"
radio input "false"
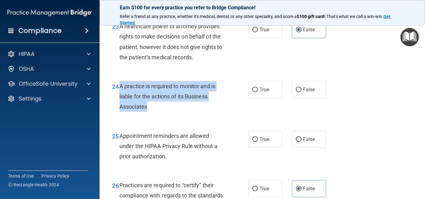
drag, startPoint x: 154, startPoint y: 127, endPoint x: 119, endPoint y: 104, distance: 41.7
click at [119, 104] on div "A practice is required to monitor and is liable for the actions of its Business…" at bounding box center [173, 96] width 109 height 31
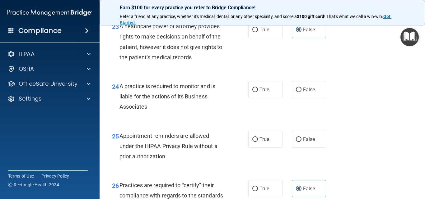
click at [230, 66] on div "23 A healthcare power of attorney provides rights to make decisions on behalf o…" at bounding box center [180, 43] width 155 height 44
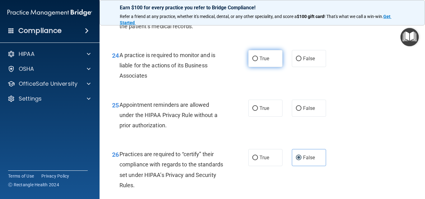
click at [268, 67] on label "True" at bounding box center [265, 58] width 34 height 17
click at [258, 61] on input "True" at bounding box center [255, 59] width 6 height 5
radio input "true"
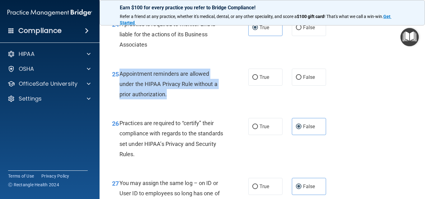
drag, startPoint x: 178, startPoint y: 113, endPoint x: 121, endPoint y: 96, distance: 59.7
click at [121, 96] on div "Appointment reminders are allowed under the HIPAA Privacy Rule without a prior …" at bounding box center [173, 84] width 109 height 31
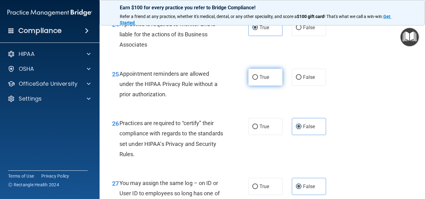
click at [262, 80] on span "True" at bounding box center [265, 77] width 10 height 6
click at [258, 80] on input "True" at bounding box center [255, 77] width 6 height 5
radio input "true"
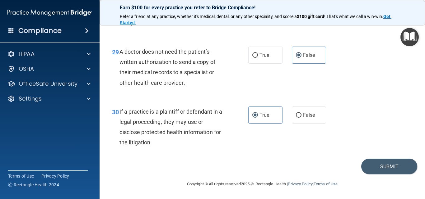
scroll to position [1693, 0]
click at [381, 166] on button "Submit" at bounding box center [389, 167] width 56 height 16
click at [371, 170] on button "Submit" at bounding box center [389, 167] width 56 height 16
click at [371, 164] on button "Submit" at bounding box center [389, 167] width 56 height 16
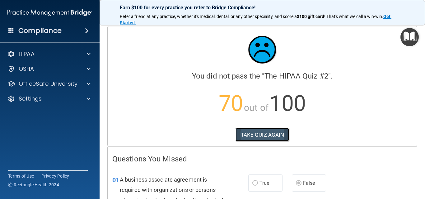
click at [277, 134] on button "TAKE QUIZ AGAIN" at bounding box center [263, 135] width 54 height 14
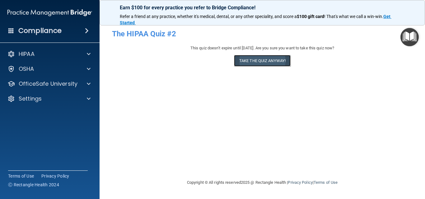
click at [277, 59] on button "Take the quiz anyway!" at bounding box center [262, 61] width 57 height 12
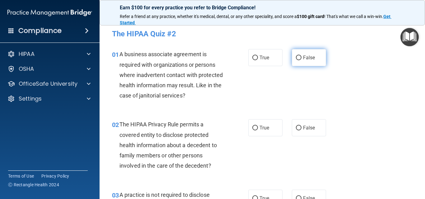
click at [313, 61] on label "False" at bounding box center [309, 57] width 34 height 17
click at [302, 60] on input "False" at bounding box center [299, 58] width 6 height 5
radio input "true"
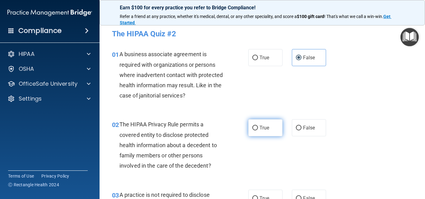
click at [268, 133] on label "True" at bounding box center [265, 127] width 34 height 17
click at [258, 131] on input "True" at bounding box center [255, 128] width 6 height 5
radio input "true"
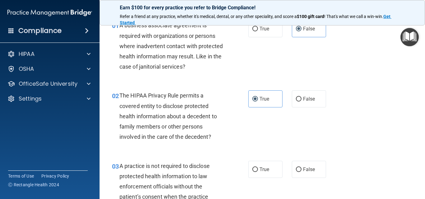
scroll to position [62, 0]
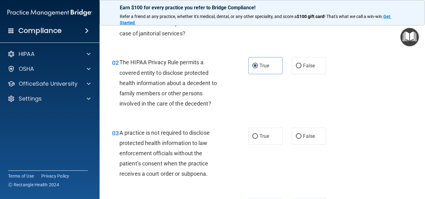
click at [298, 147] on div "03 A practice is not required to disclose protected health information to law e…" at bounding box center [262, 155] width 310 height 70
click at [301, 141] on label "False" at bounding box center [309, 136] width 34 height 17
click at [301, 139] on input "False" at bounding box center [299, 136] width 6 height 5
radio input "true"
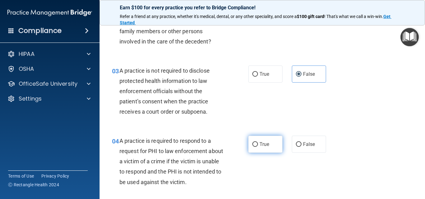
click at [278, 147] on label "True" at bounding box center [265, 144] width 34 height 17
click at [258, 147] on input "True" at bounding box center [255, 145] width 6 height 5
radio input "true"
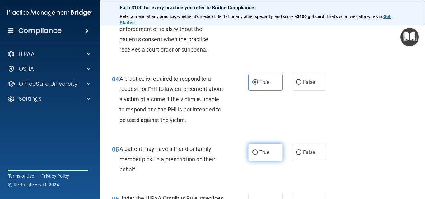
click at [276, 152] on label "True" at bounding box center [265, 152] width 34 height 17
click at [258, 152] on input "True" at bounding box center [255, 153] width 6 height 5
radio input "true"
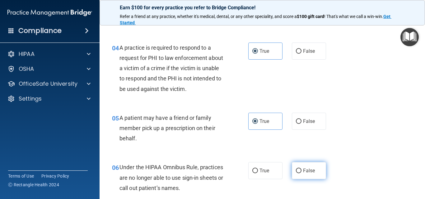
click at [296, 169] on input "False" at bounding box center [299, 171] width 6 height 5
radio input "true"
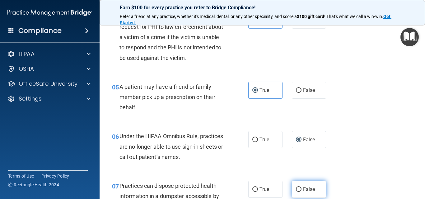
click at [296, 185] on label "False" at bounding box center [309, 189] width 34 height 17
click at [296, 188] on input "False" at bounding box center [299, 190] width 6 height 5
radio input "true"
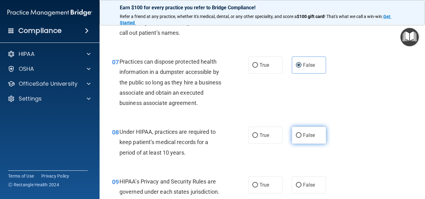
click at [303, 140] on label "False" at bounding box center [309, 135] width 34 height 17
click at [302, 138] on input "False" at bounding box center [299, 135] width 6 height 5
radio input "true"
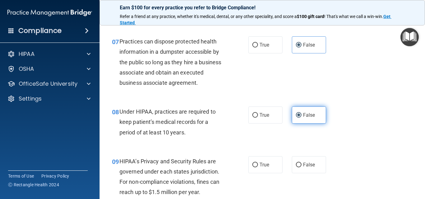
scroll to position [405, 0]
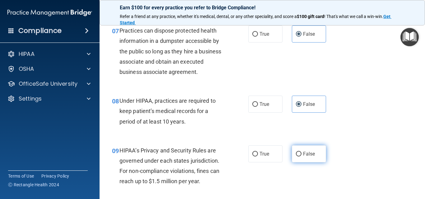
click at [297, 157] on input "False" at bounding box center [299, 154] width 6 height 5
radio input "true"
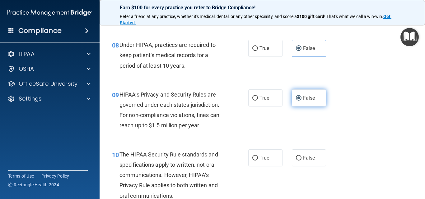
scroll to position [467, 0]
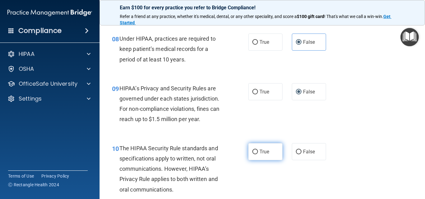
click at [266, 152] on span "True" at bounding box center [265, 152] width 10 height 6
click at [258, 152] on input "True" at bounding box center [255, 152] width 6 height 5
radio input "true"
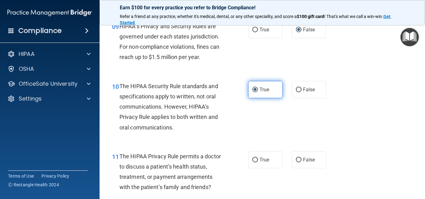
scroll to position [560, 0]
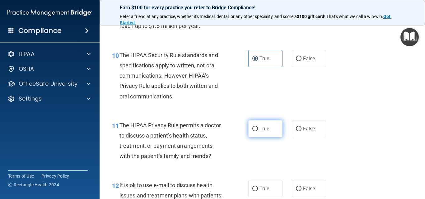
click at [268, 131] on label "True" at bounding box center [265, 128] width 34 height 17
click at [258, 131] on input "True" at bounding box center [255, 129] width 6 height 5
radio input "true"
click at [260, 186] on span "True" at bounding box center [265, 189] width 10 height 6
click at [258, 187] on input "True" at bounding box center [255, 189] width 6 height 5
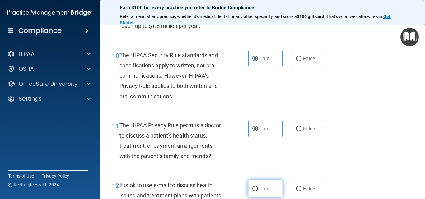
radio input "true"
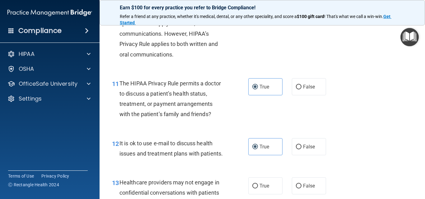
scroll to position [622, 0]
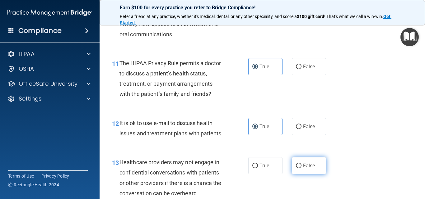
click at [300, 171] on label "False" at bounding box center [309, 165] width 34 height 17
click at [300, 169] on input "False" at bounding box center [299, 166] width 6 height 5
radio input "true"
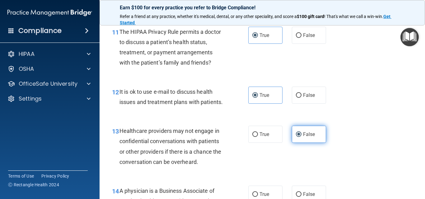
scroll to position [685, 0]
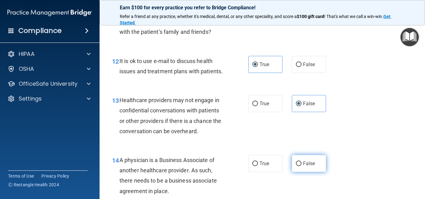
click at [299, 172] on label "False" at bounding box center [309, 163] width 34 height 17
click at [299, 166] on input "False" at bounding box center [299, 164] width 6 height 5
radio input "true"
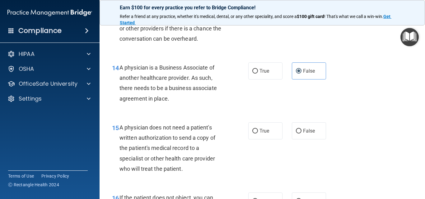
scroll to position [778, 0]
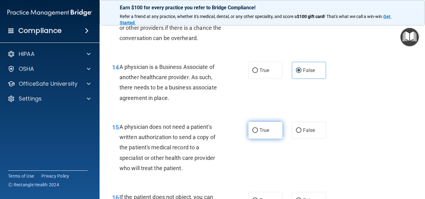
click at [267, 133] on span "True" at bounding box center [265, 131] width 10 height 6
click at [258, 133] on input "True" at bounding box center [255, 131] width 6 height 5
radio input "true"
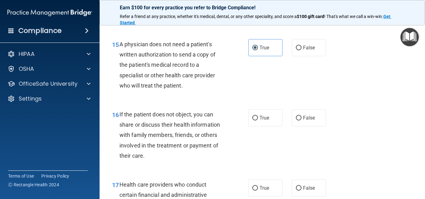
scroll to position [840, 0]
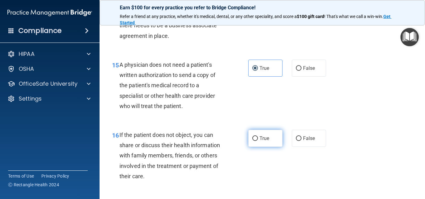
click at [265, 144] on label "True" at bounding box center [265, 138] width 34 height 17
click at [258, 141] on input "True" at bounding box center [255, 139] width 6 height 5
radio input "true"
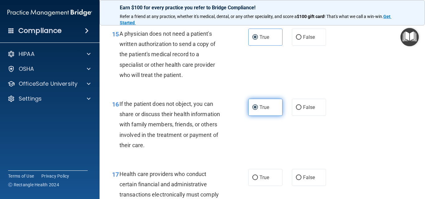
scroll to position [902, 0]
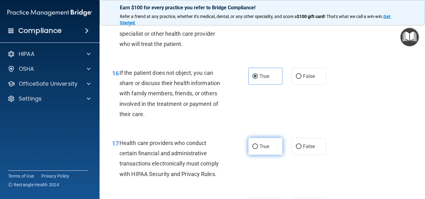
click at [263, 150] on label "True" at bounding box center [265, 146] width 34 height 17
click at [258, 149] on input "True" at bounding box center [255, 147] width 6 height 5
radio input "true"
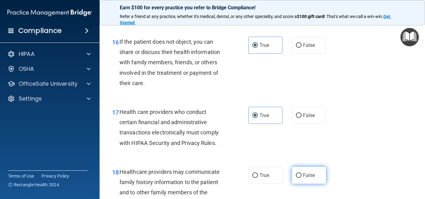
click at [298, 178] on label "False" at bounding box center [309, 175] width 34 height 17
click at [298, 178] on input "False" at bounding box center [299, 176] width 6 height 5
radio input "true"
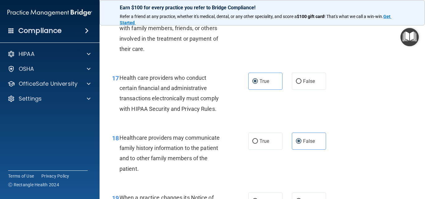
scroll to position [996, 0]
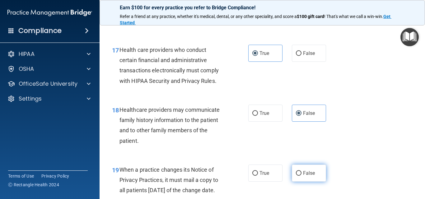
click at [298, 181] on label "False" at bounding box center [309, 173] width 34 height 17
click at [298, 176] on input "False" at bounding box center [299, 173] width 6 height 5
radio input "true"
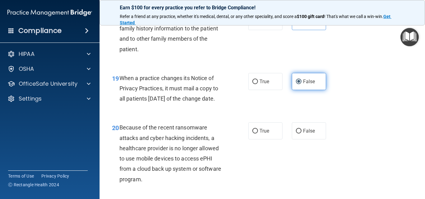
scroll to position [1089, 0]
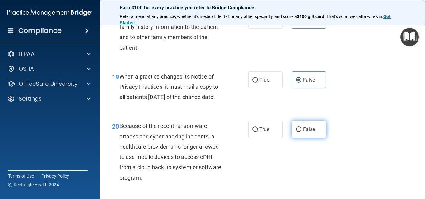
click at [303, 133] on span "False" at bounding box center [309, 130] width 12 height 6
click at [302, 132] on input "False" at bounding box center [299, 130] width 6 height 5
radio input "true"
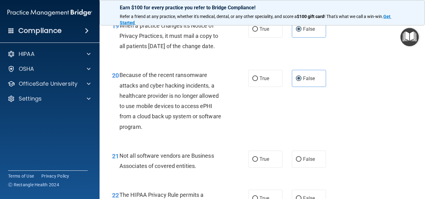
scroll to position [1151, 0]
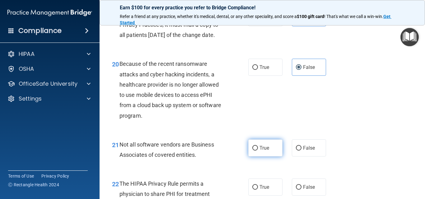
click at [269, 157] on label "True" at bounding box center [265, 148] width 34 height 17
click at [258, 151] on input "True" at bounding box center [255, 148] width 6 height 5
radio input "true"
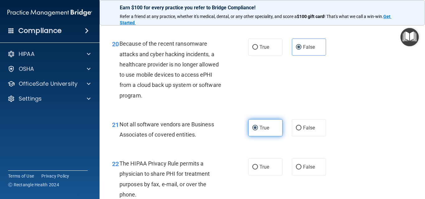
scroll to position [1182, 0]
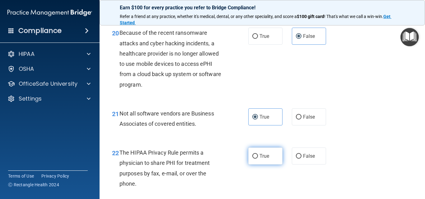
click at [267, 165] on label "True" at bounding box center [265, 156] width 34 height 17
click at [258, 159] on input "True" at bounding box center [255, 156] width 6 height 5
radio input "true"
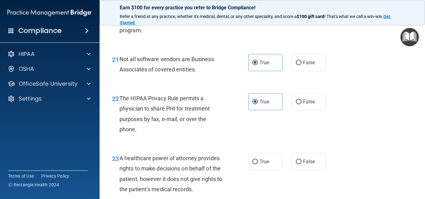
scroll to position [1245, 0]
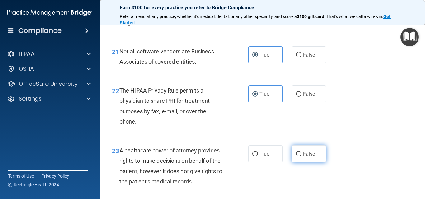
click at [300, 163] on label "False" at bounding box center [309, 154] width 34 height 17
click at [300, 157] on input "False" at bounding box center [299, 154] width 6 height 5
radio input "true"
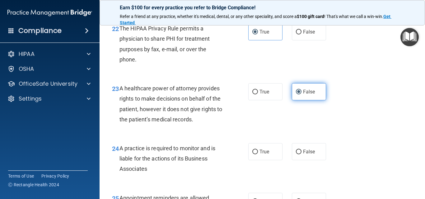
scroll to position [1338, 0]
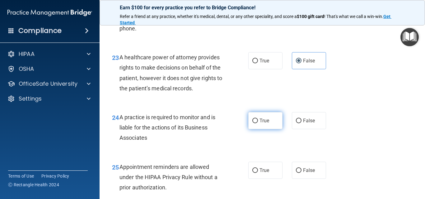
click at [265, 129] on label "True" at bounding box center [265, 120] width 34 height 17
click at [258, 124] on input "True" at bounding box center [255, 121] width 6 height 5
radio input "true"
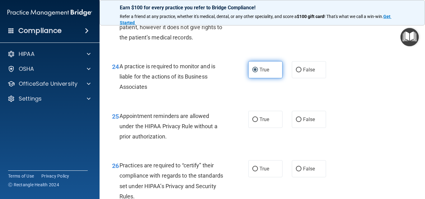
scroll to position [1400, 0]
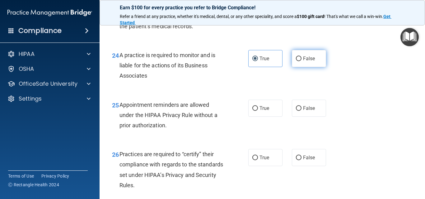
click at [303, 62] on span "False" at bounding box center [309, 59] width 12 height 6
click at [301, 61] on input "False" at bounding box center [299, 59] width 6 height 5
radio input "true"
radio input "false"
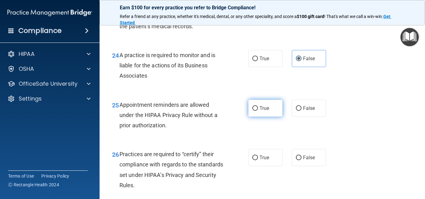
click at [260, 117] on label "True" at bounding box center [265, 108] width 34 height 17
click at [258, 111] on input "True" at bounding box center [255, 108] width 6 height 5
radio input "true"
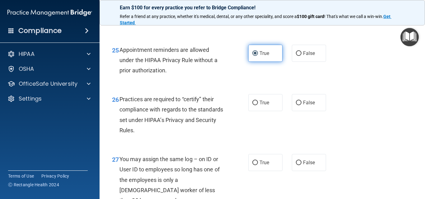
scroll to position [1463, 0]
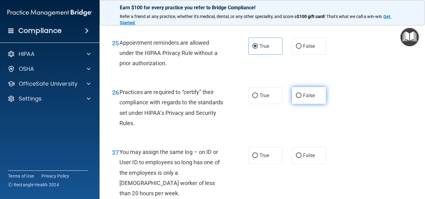
click at [299, 104] on label "False" at bounding box center [309, 95] width 34 height 17
click at [299, 98] on input "False" at bounding box center [299, 96] width 6 height 5
radio input "true"
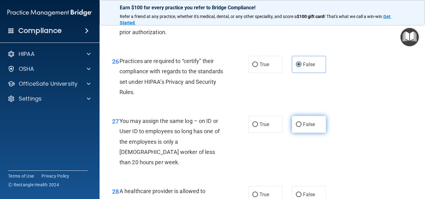
click at [298, 133] on label "False" at bounding box center [309, 124] width 34 height 17
click at [298, 127] on input "False" at bounding box center [299, 125] width 6 height 5
radio input "true"
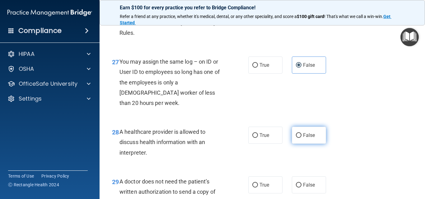
scroll to position [1556, 0]
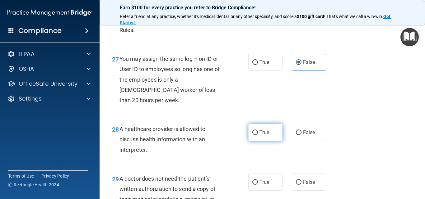
click at [260, 136] on span "True" at bounding box center [265, 133] width 10 height 6
click at [258, 135] on input "True" at bounding box center [255, 133] width 6 height 5
radio input "true"
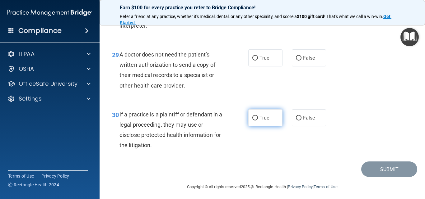
click at [264, 124] on label "True" at bounding box center [265, 118] width 34 height 17
click at [258, 121] on input "True" at bounding box center [255, 118] width 6 height 5
radio input "true"
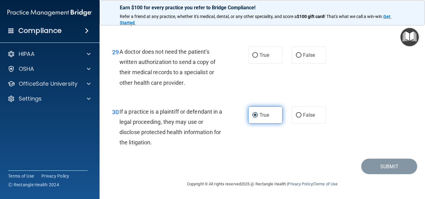
scroll to position [1693, 0]
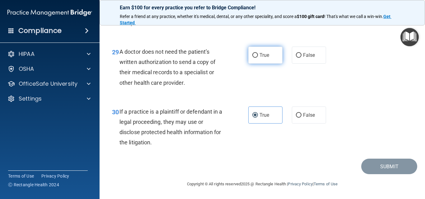
click at [267, 58] on label "True" at bounding box center [265, 55] width 34 height 17
click at [258, 58] on input "True" at bounding box center [255, 55] width 6 height 5
radio input "true"
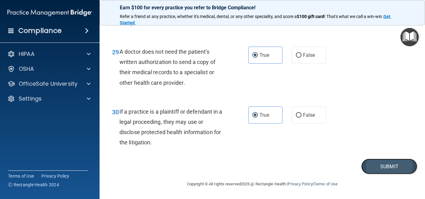
click at [372, 165] on button "Submit" at bounding box center [389, 167] width 56 height 16
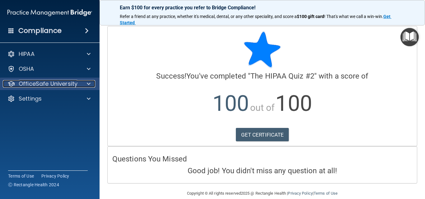
click at [61, 82] on p "OfficeSafe University" at bounding box center [48, 83] width 59 height 7
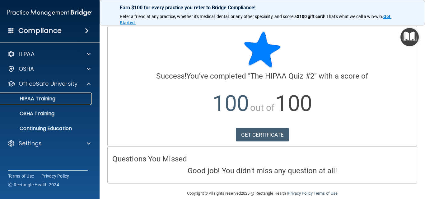
click at [55, 102] on p "HIPAA Training" at bounding box center [29, 99] width 51 height 6
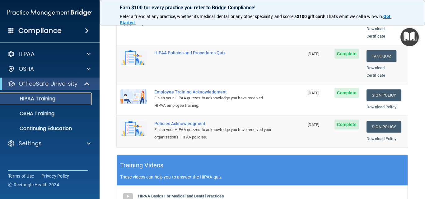
scroll to position [156, 0]
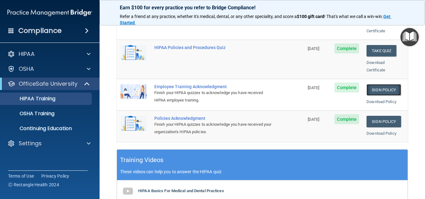
click at [372, 85] on link "Sign Policy" at bounding box center [384, 90] width 35 height 12
click at [59, 101] on div "HIPAA Training" at bounding box center [46, 99] width 85 height 6
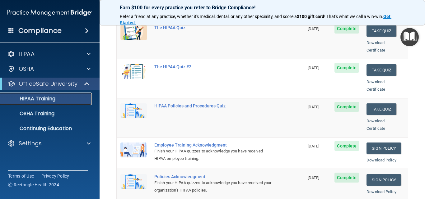
scroll to position [62, 0]
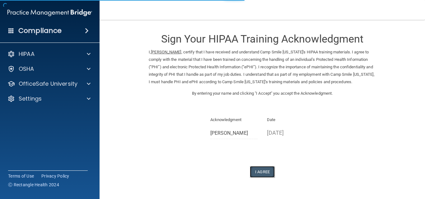
click at [267, 169] on button "I Agree" at bounding box center [262, 172] width 25 height 12
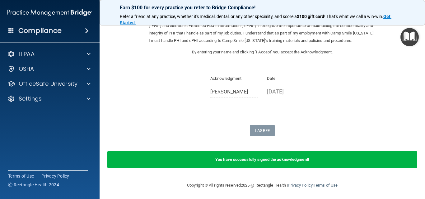
scroll to position [43, 0]
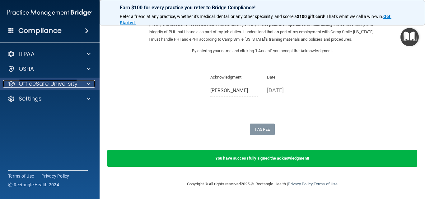
click at [56, 83] on p "OfficeSafe University" at bounding box center [48, 83] width 59 height 7
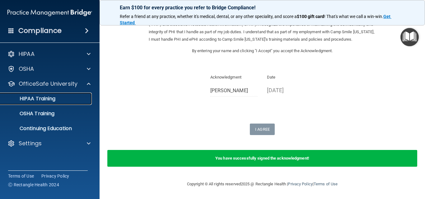
click at [46, 102] on p "HIPAA Training" at bounding box center [29, 99] width 51 height 6
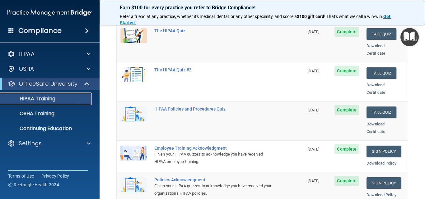
scroll to position [105, 0]
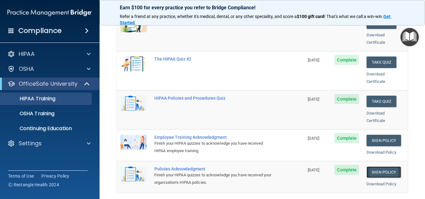
click at [380, 167] on link "Sign Policy" at bounding box center [384, 173] width 35 height 12
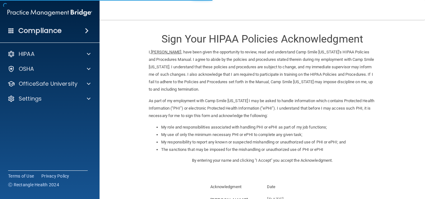
scroll to position [62, 0]
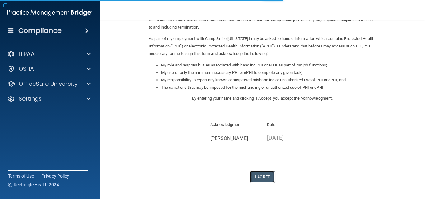
click at [259, 173] on button "I Agree" at bounding box center [262, 177] width 25 height 12
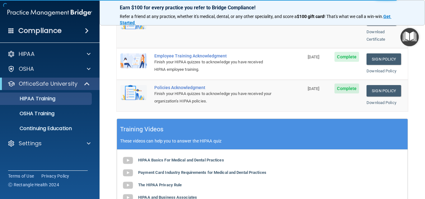
scroll to position [187, 0]
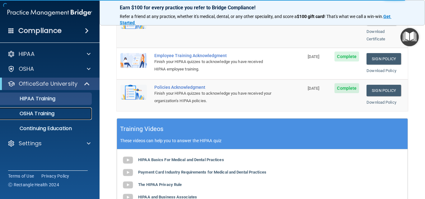
click at [55, 109] on link "OSHA Training" at bounding box center [43, 114] width 98 height 12
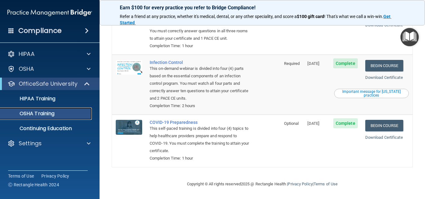
scroll to position [137, 0]
click at [77, 112] on div "OSHA Training" at bounding box center [46, 114] width 85 height 6
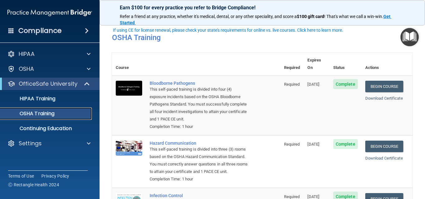
scroll to position [0, 0]
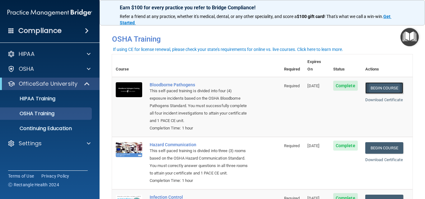
click at [377, 82] on link "Begin Course" at bounding box center [384, 88] width 38 height 12
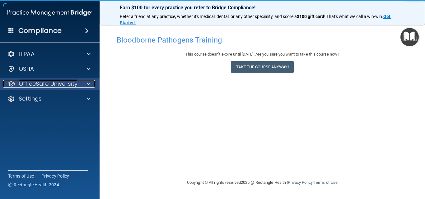
click at [77, 80] on p "OfficeSafe University" at bounding box center [48, 83] width 59 height 7
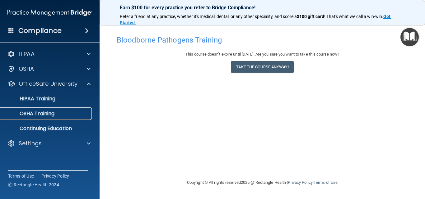
click at [63, 110] on link "OSHA Training" at bounding box center [43, 114] width 98 height 12
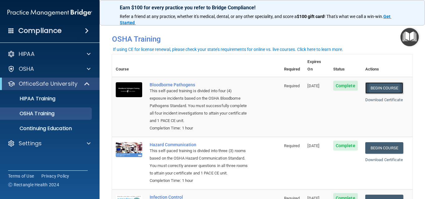
click at [378, 82] on link "Begin Course" at bounding box center [384, 88] width 38 height 12
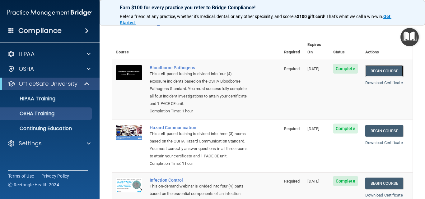
scroll to position [12, 0]
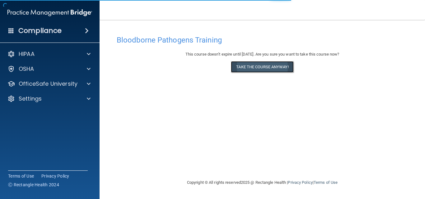
click at [251, 69] on button "Take the course anyway!" at bounding box center [262, 67] width 63 height 12
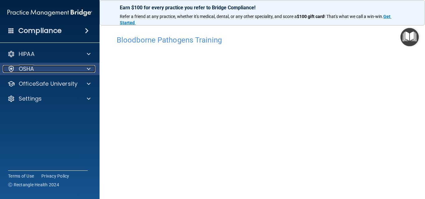
click at [58, 73] on div "OSHA" at bounding box center [41, 68] width 77 height 7
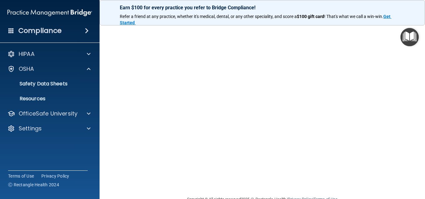
scroll to position [21, 0]
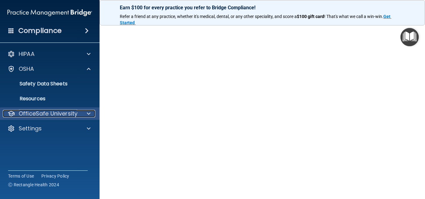
click at [51, 112] on p "OfficeSafe University" at bounding box center [48, 113] width 59 height 7
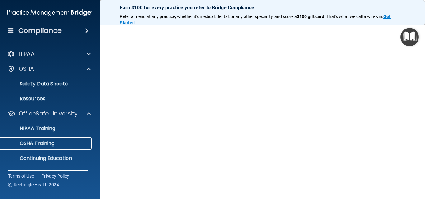
click at [54, 143] on p "OSHA Training" at bounding box center [29, 144] width 50 height 6
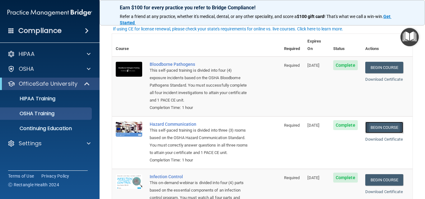
click at [374, 122] on link "Begin Course" at bounding box center [384, 128] width 38 height 12
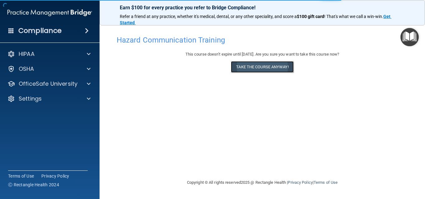
click at [251, 69] on button "Take the course anyway!" at bounding box center [262, 67] width 63 height 12
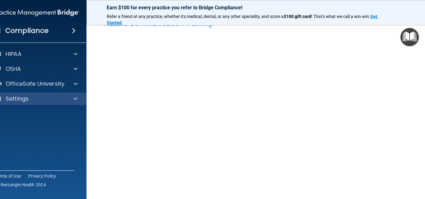
scroll to position [31, 0]
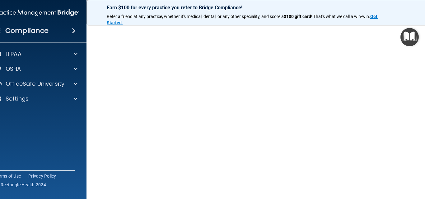
click at [408, 43] on img "Open Resource Center" at bounding box center [409, 37] width 18 height 18
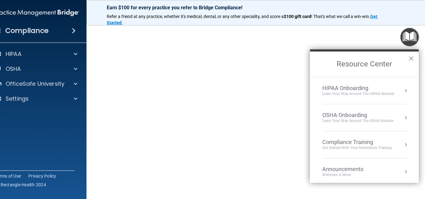
click at [415, 58] on h2 "Resource Center" at bounding box center [364, 65] width 109 height 26
click at [412, 56] on button "×" at bounding box center [411, 59] width 6 height 10
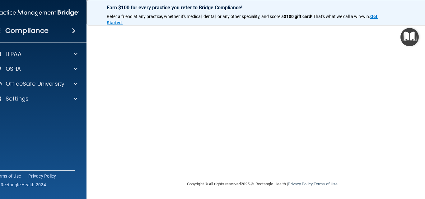
scroll to position [0, 0]
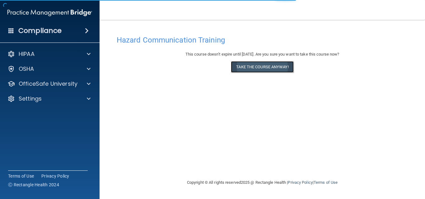
click at [241, 71] on button "Take the course anyway!" at bounding box center [262, 67] width 63 height 12
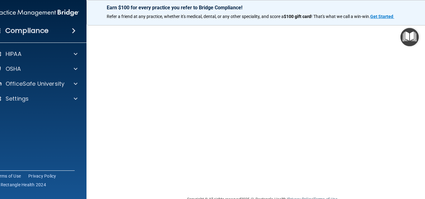
scroll to position [35, 0]
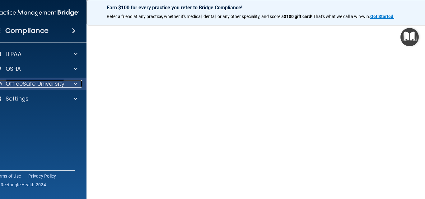
click at [39, 87] on p "OfficeSafe University" at bounding box center [35, 83] width 59 height 7
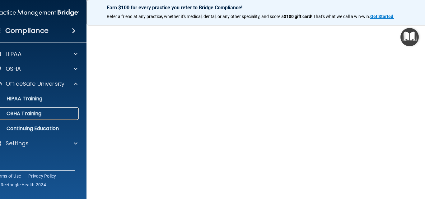
click at [45, 113] on div "OSHA Training" at bounding box center [33, 114] width 85 height 6
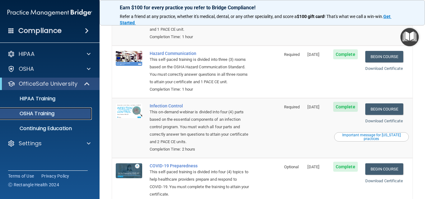
scroll to position [97, 0]
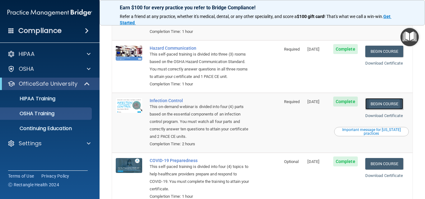
click at [384, 101] on link "Begin Course" at bounding box center [384, 104] width 38 height 12
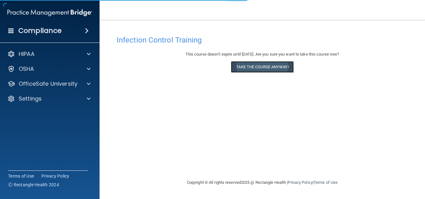
click at [282, 66] on button "Take the course anyway!" at bounding box center [262, 67] width 63 height 12
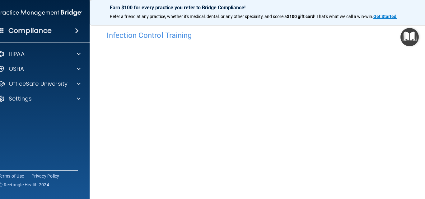
scroll to position [36, 0]
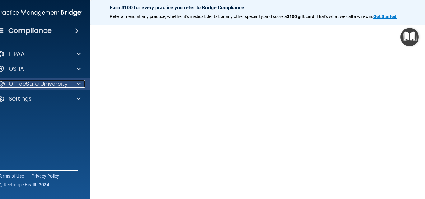
click at [52, 86] on p "OfficeSafe University" at bounding box center [38, 83] width 59 height 7
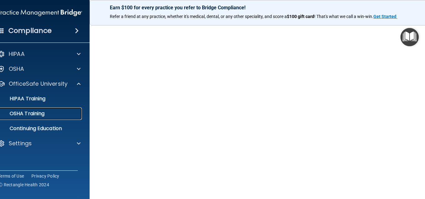
click at [46, 109] on link "OSHA Training" at bounding box center [33, 114] width 98 height 12
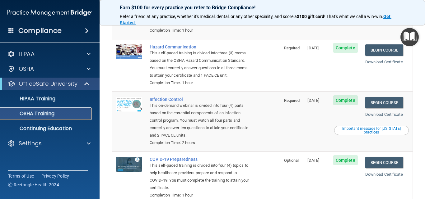
scroll to position [129, 0]
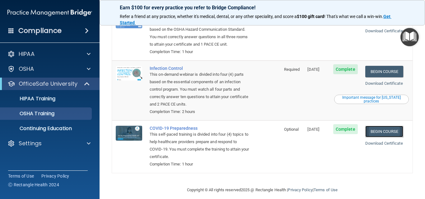
click at [374, 129] on link "Begin Course" at bounding box center [384, 132] width 38 height 12
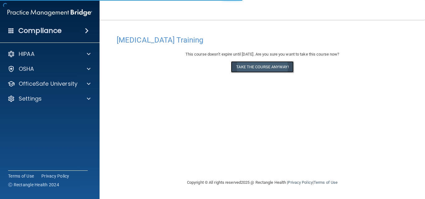
click at [247, 67] on button "Take the course anyway!" at bounding box center [262, 67] width 63 height 12
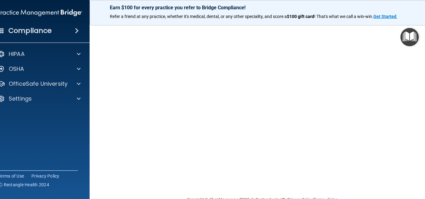
scroll to position [20, 0]
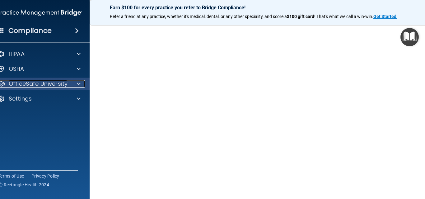
click at [74, 85] on div at bounding box center [78, 83] width 16 height 7
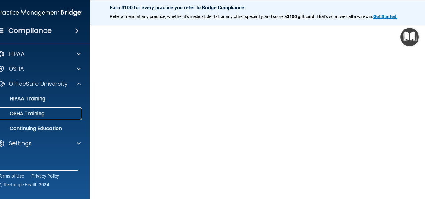
click at [56, 114] on div "OSHA Training" at bounding box center [36, 114] width 85 height 6
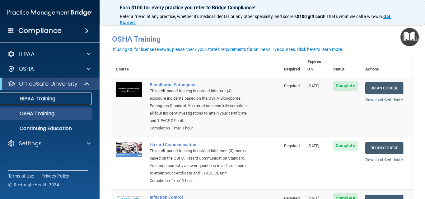
click at [60, 101] on div "HIPAA Training" at bounding box center [46, 99] width 85 height 6
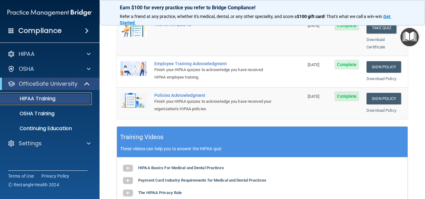
scroll to position [187, 0]
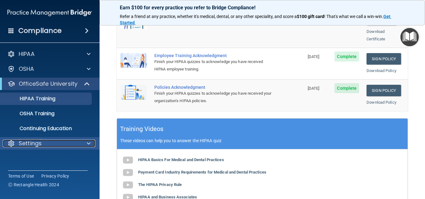
click at [45, 144] on div "Settings" at bounding box center [41, 143] width 77 height 7
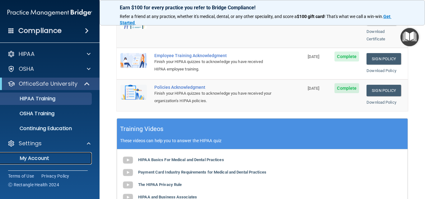
click at [44, 154] on link "My Account" at bounding box center [43, 158] width 98 height 12
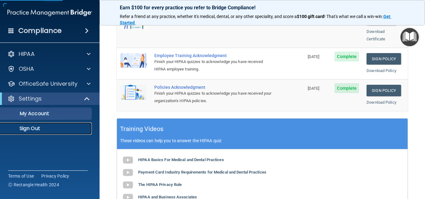
click at [51, 131] on p "Sign Out" at bounding box center [46, 129] width 85 height 6
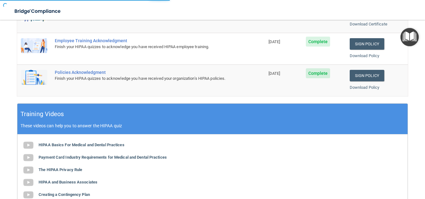
scroll to position [46, 0]
